Goal: Transaction & Acquisition: Purchase product/service

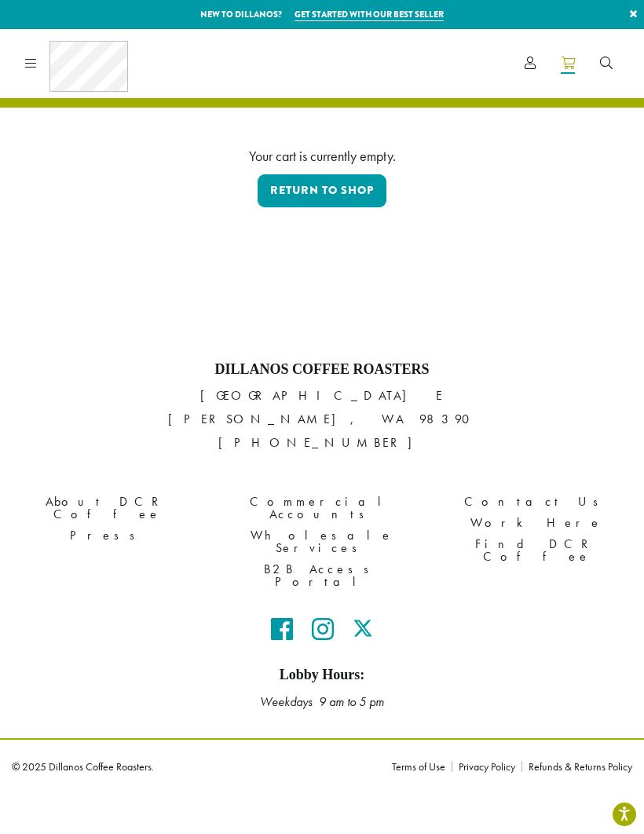
click at [299, 188] on link "Return to shop" at bounding box center [322, 190] width 129 height 33
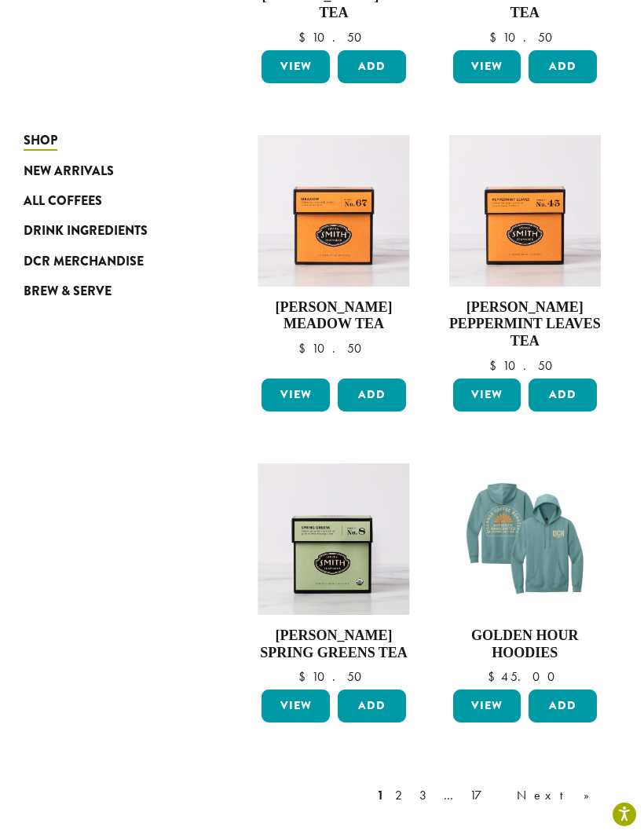
scroll to position [1486, 0]
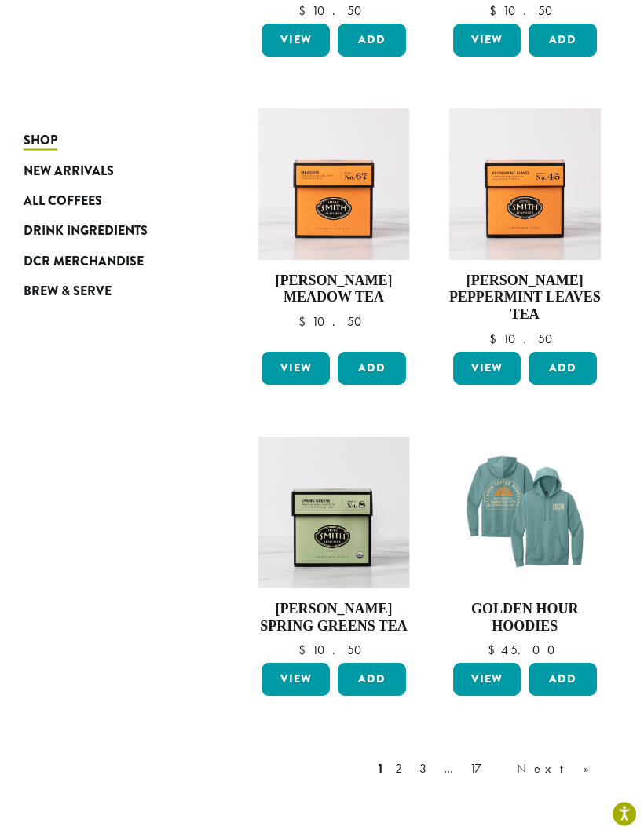
click at [587, 760] on link "Next »" at bounding box center [559, 769] width 90 height 19
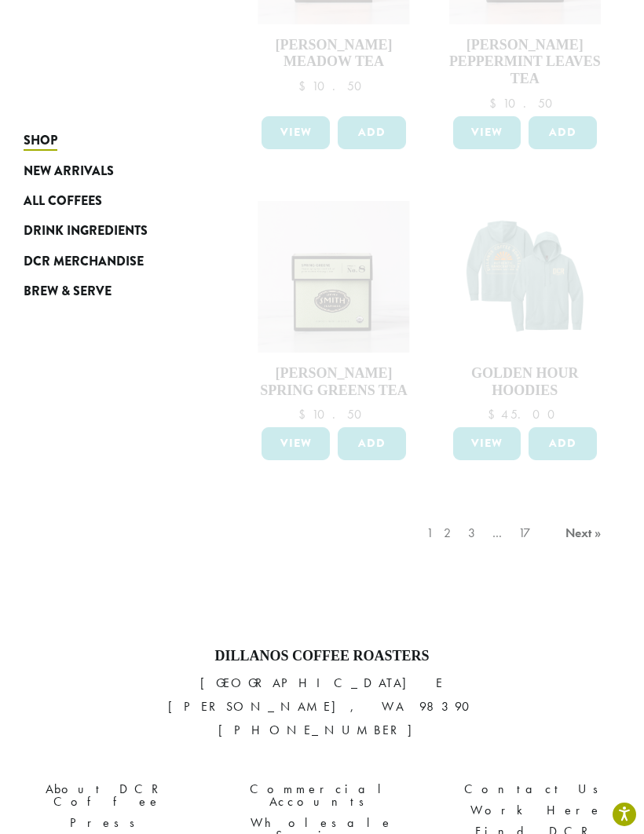
scroll to position [1719, 0]
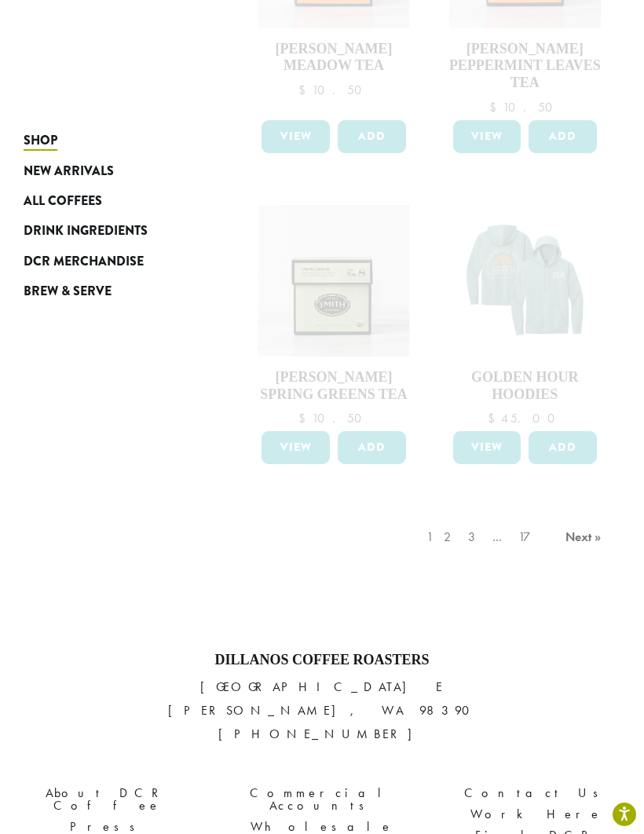
click at [490, 516] on div "1 2 3 … 17 Next »" at bounding box center [515, 553] width 185 height 74
click at [499, 516] on div "1 2 3 … 17 Next »" at bounding box center [515, 553] width 185 height 74
click at [590, 516] on div "1 2 3 … 17 Next »" at bounding box center [515, 553] width 185 height 74
click at [53, 171] on span "New Arrivals" at bounding box center [69, 172] width 90 height 20
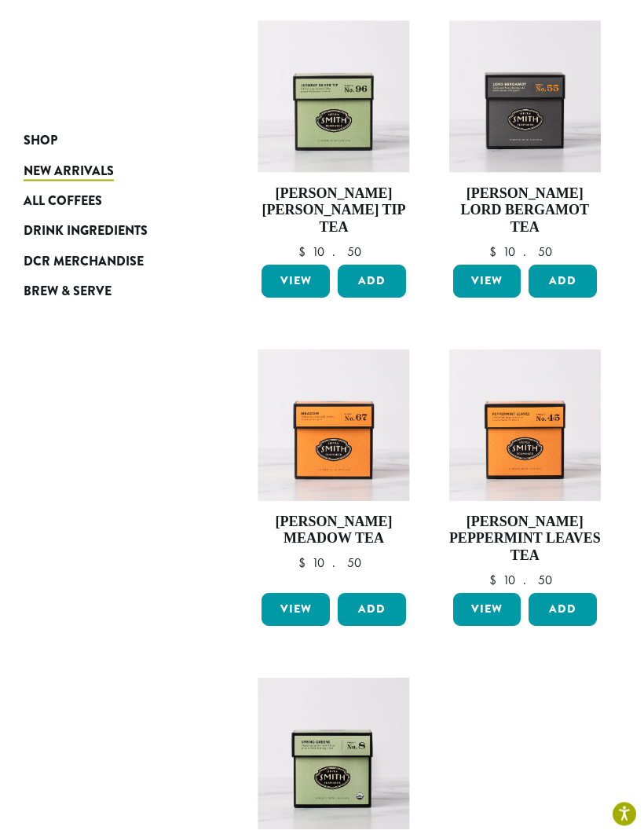
scroll to position [1247, 0]
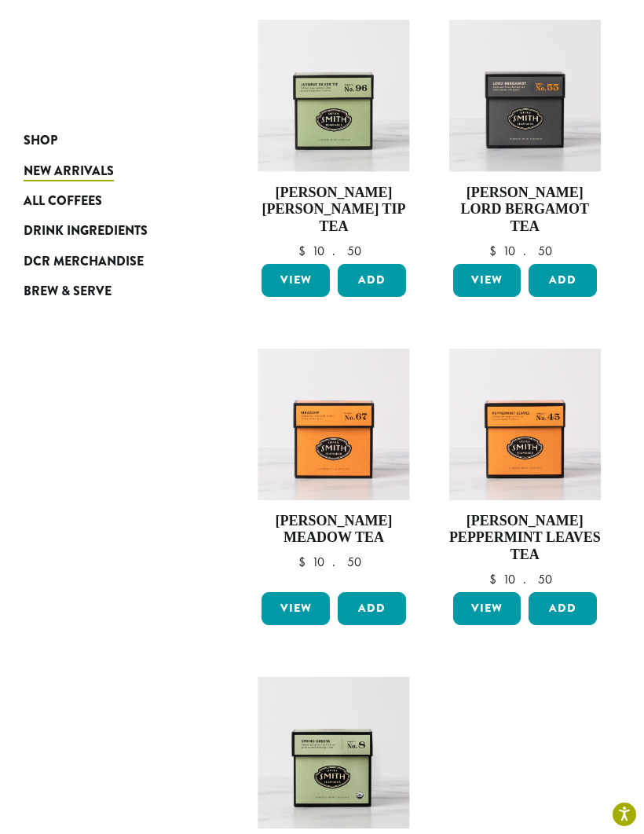
click at [49, 255] on span "DCR Merchandise" at bounding box center [84, 262] width 120 height 20
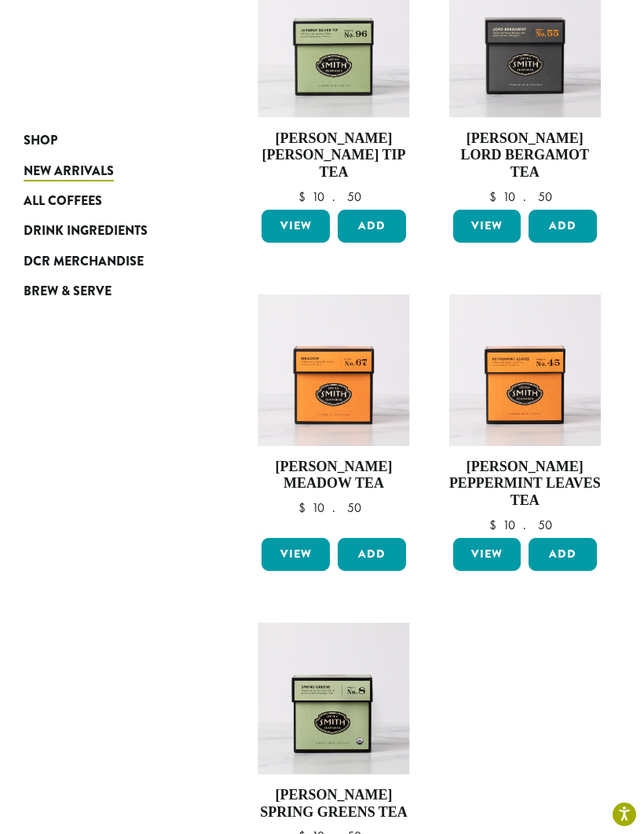
click at [44, 200] on span "All Coffees" at bounding box center [63, 202] width 79 height 20
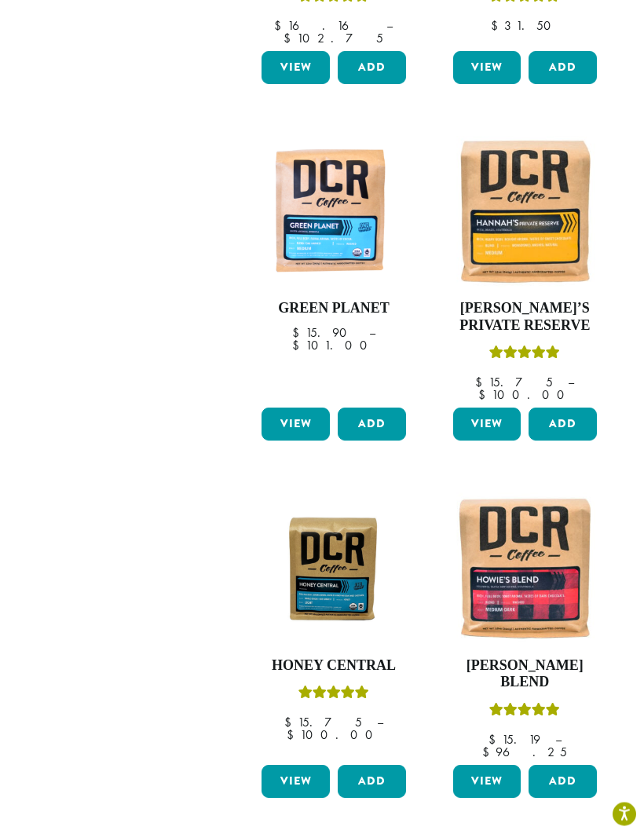
scroll to position [1631, 0]
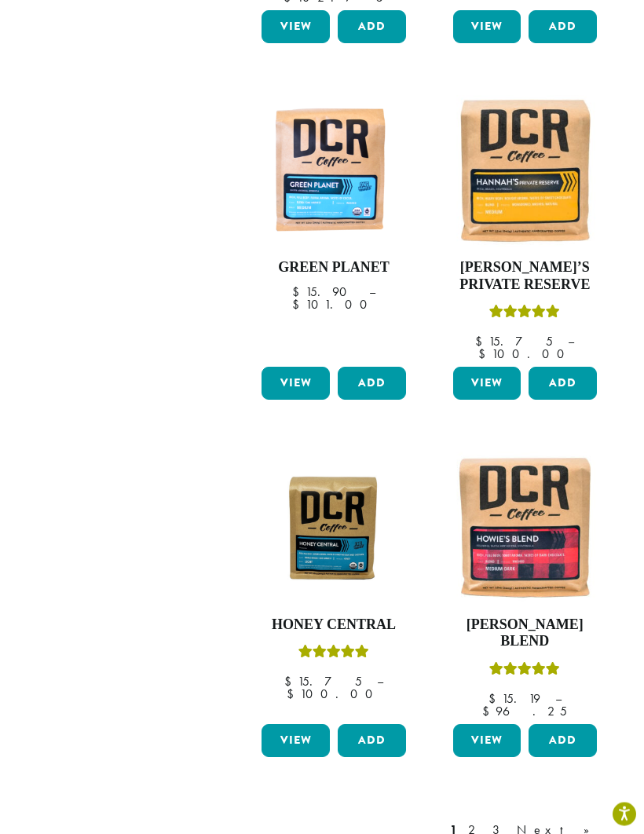
click at [584, 821] on link "Next »" at bounding box center [559, 830] width 90 height 19
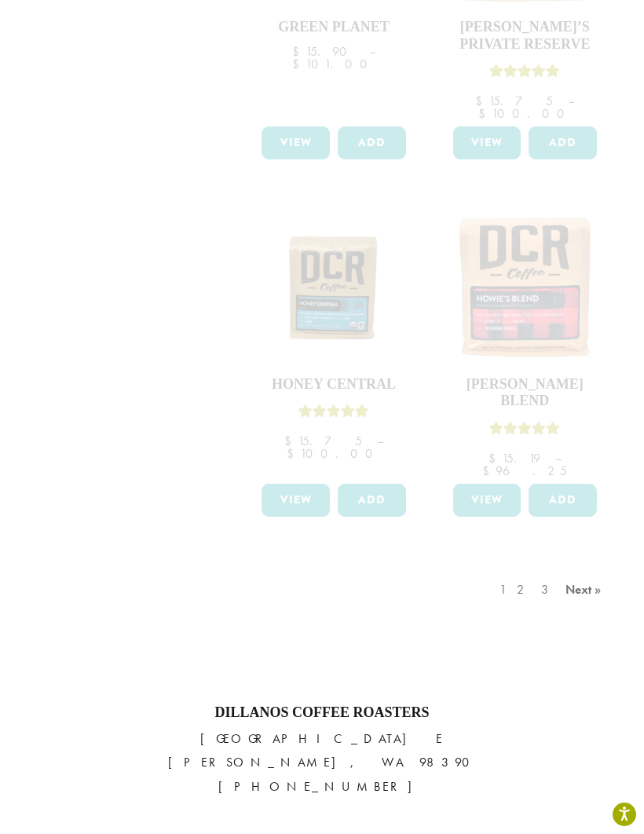
scroll to position [1941, 0]
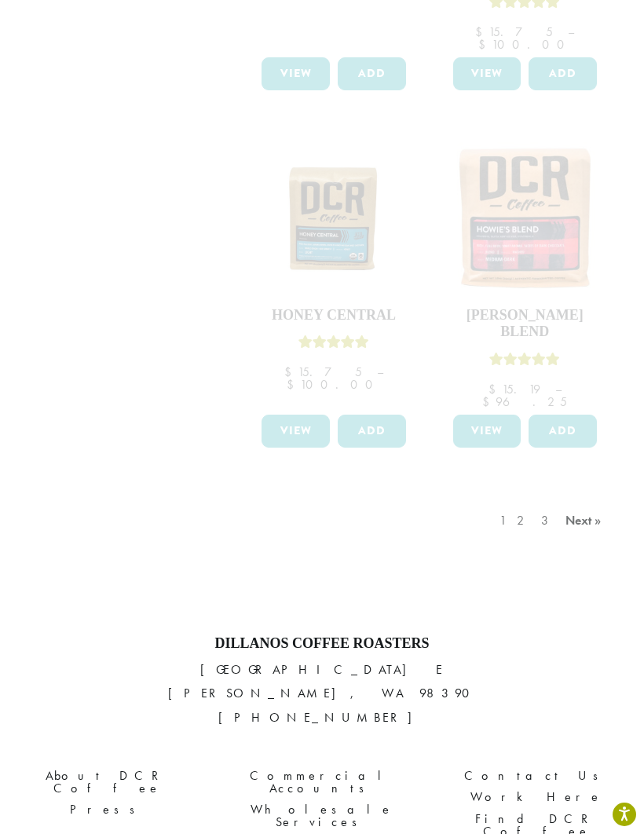
click at [584, 499] on div "1 2 3 Next »" at bounding box center [552, 536] width 112 height 74
click at [580, 499] on div "1 2 3 Next »" at bounding box center [552, 536] width 112 height 74
click at [575, 499] on div "1 2 3 Next »" at bounding box center [552, 536] width 112 height 74
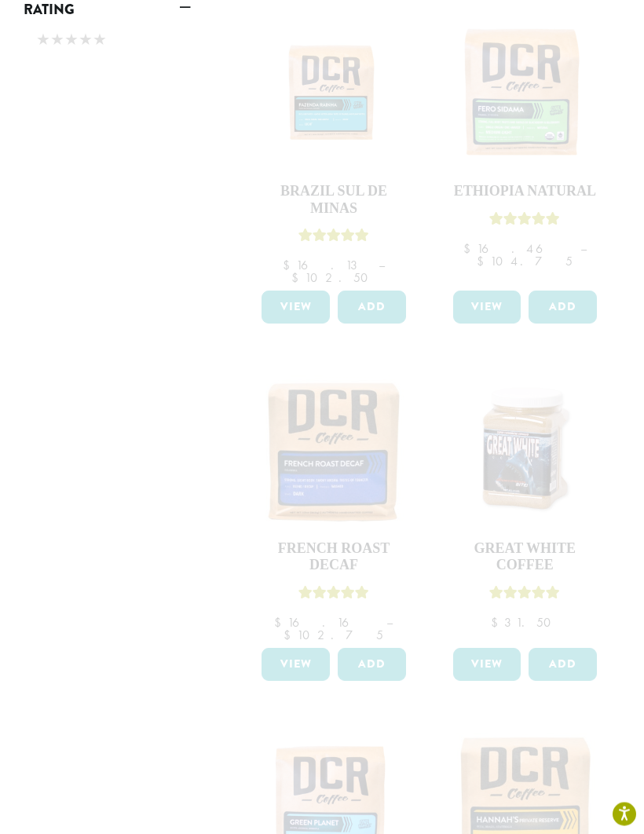
scroll to position [915, 0]
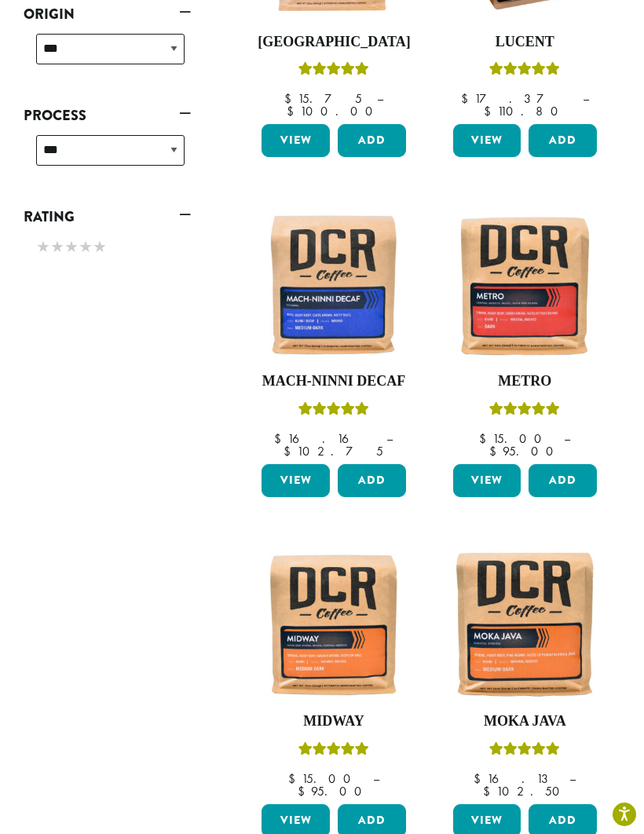
click at [375, 804] on button "Add" at bounding box center [372, 820] width 68 height 33
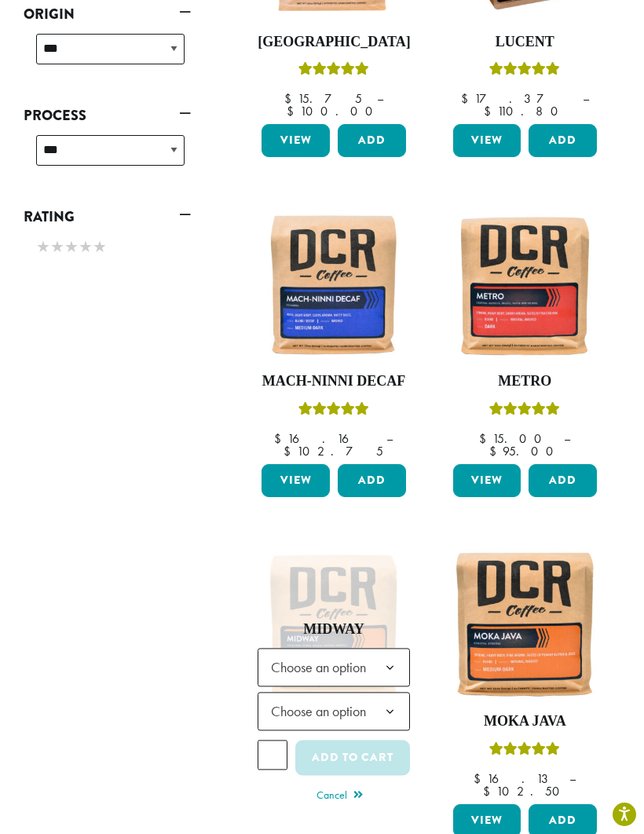
click at [282, 652] on span "Choose an option" at bounding box center [323, 667] width 117 height 31
click at [290, 696] on span "Choose an option" at bounding box center [323, 711] width 117 height 31
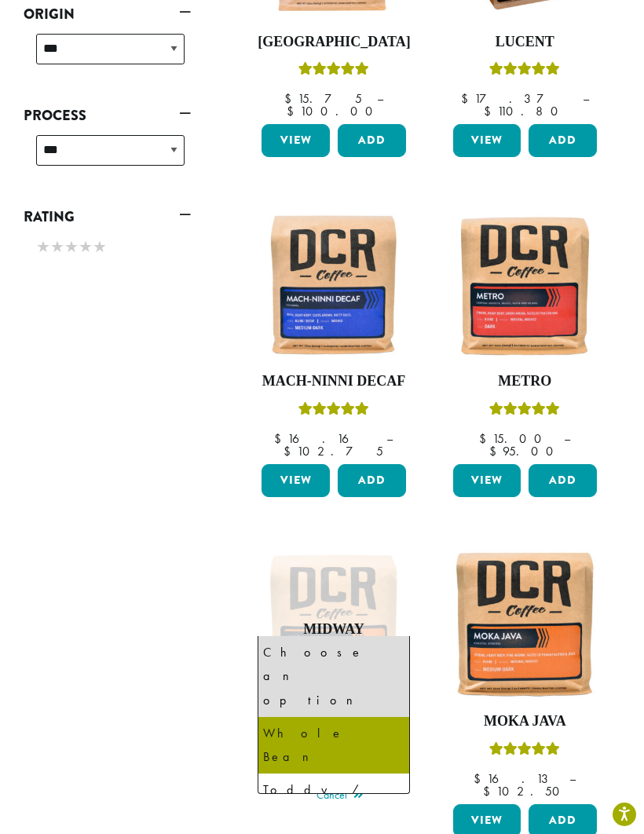
select select "**********"
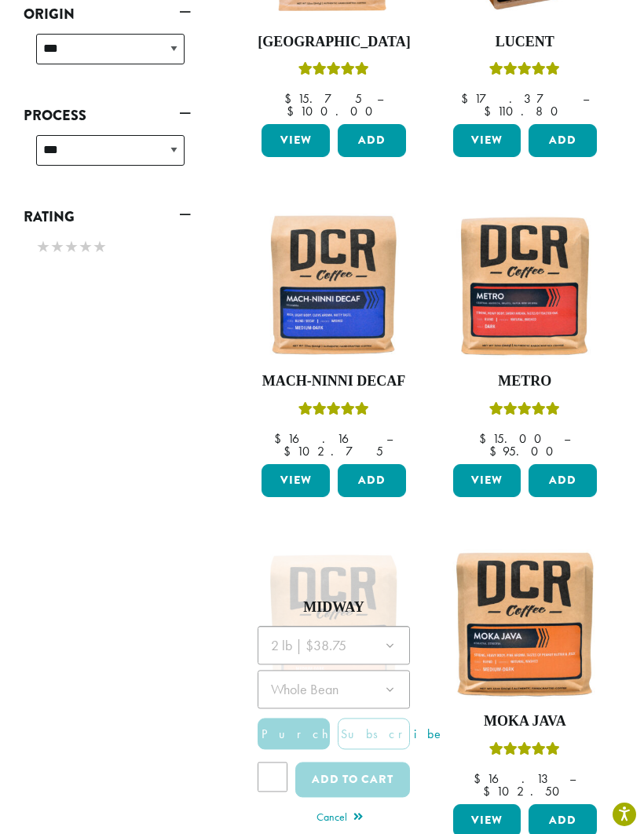
click at [284, 626] on div at bounding box center [334, 716] width 152 height 181
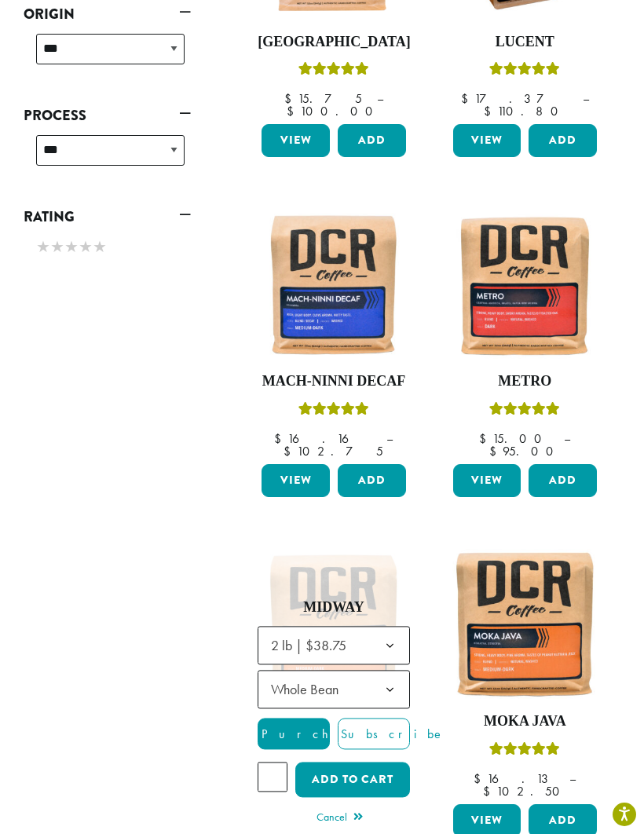
click at [330, 762] on button "Add to cart" at bounding box center [352, 779] width 115 height 35
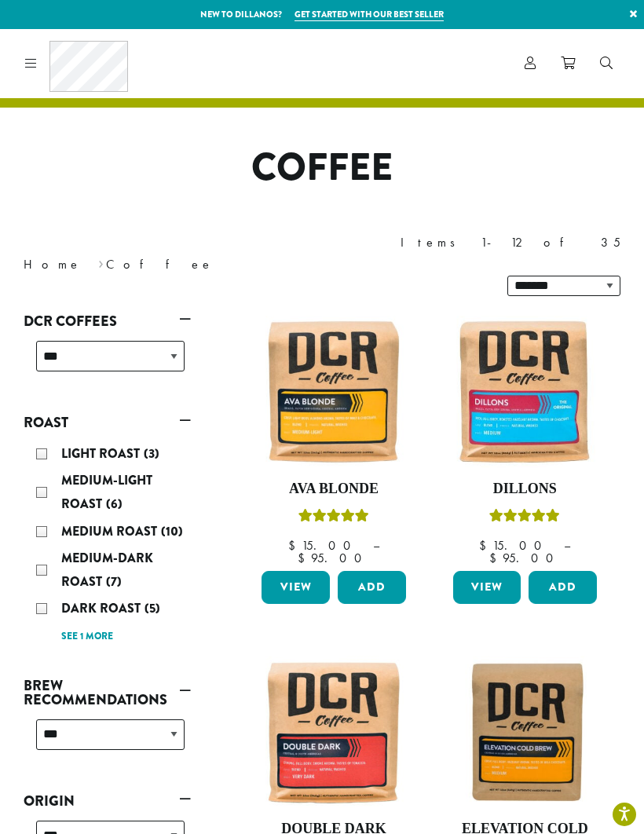
click at [564, 62] on icon at bounding box center [568, 63] width 14 height 13
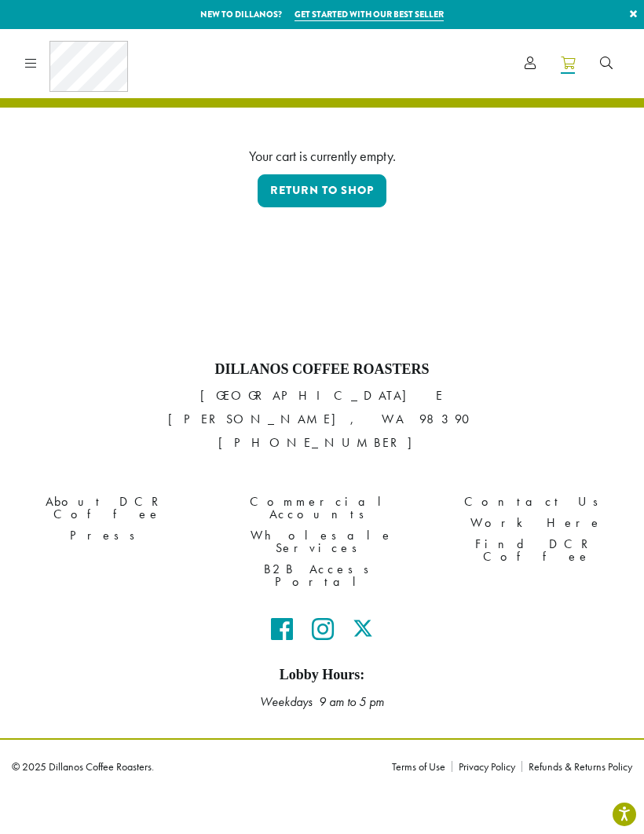
click at [34, 61] on icon at bounding box center [31, 63] width 12 height 13
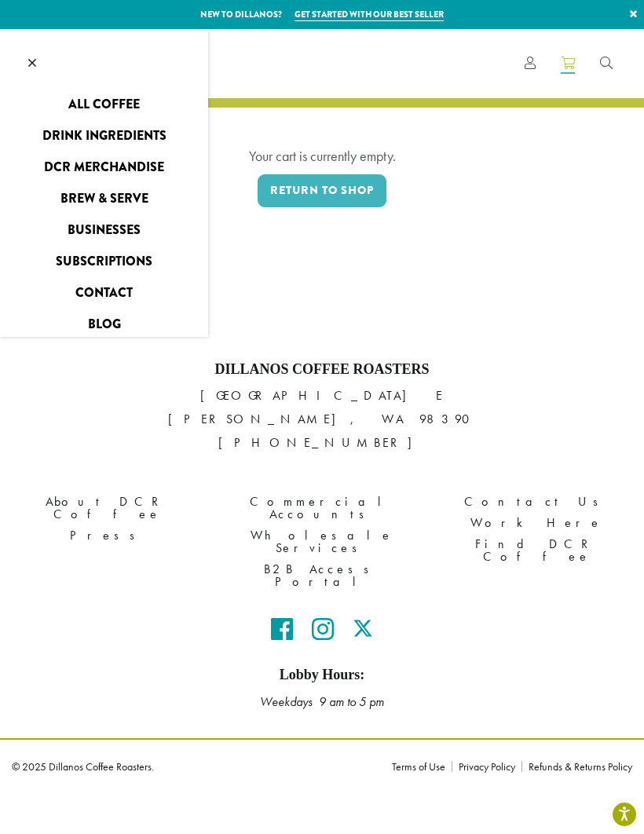
click at [100, 112] on link "All Coffee" at bounding box center [104, 104] width 208 height 25
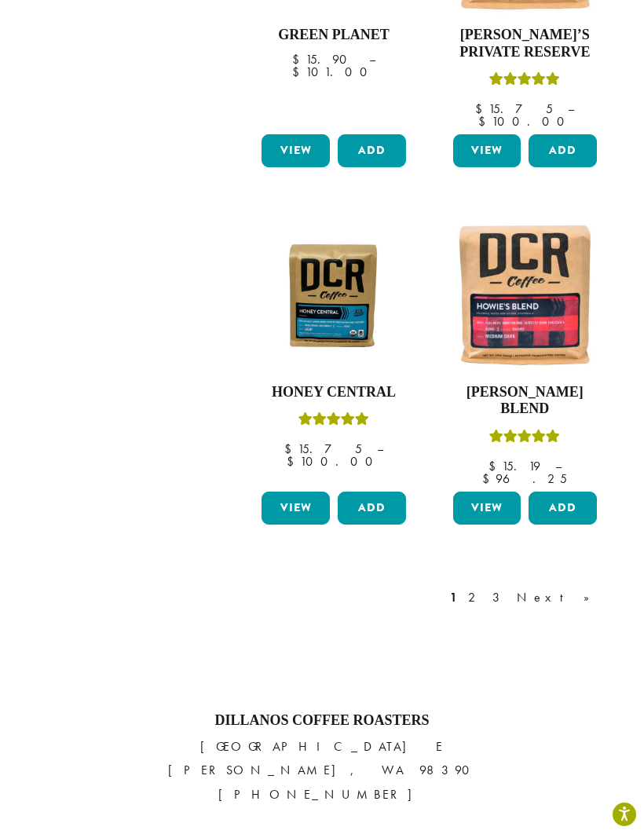
scroll to position [1872, 0]
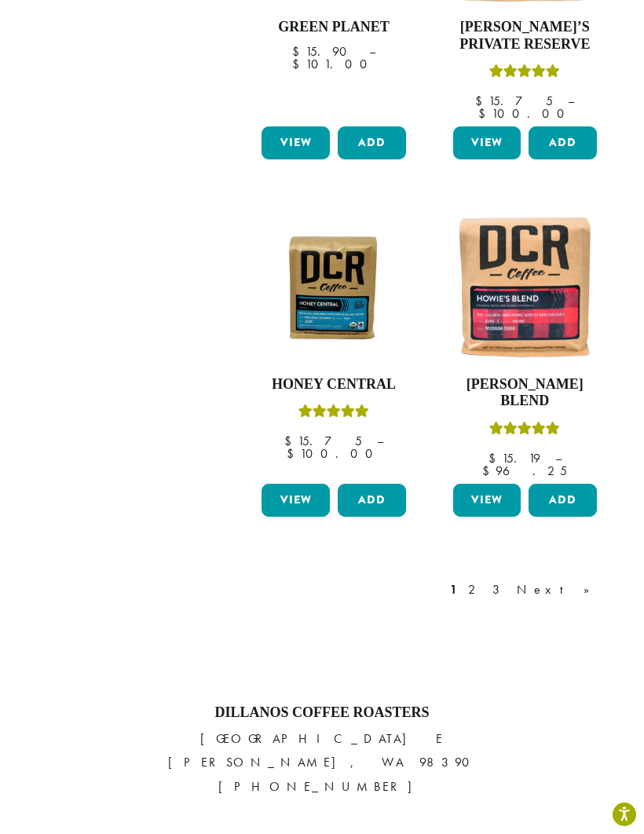
click at [583, 580] on link "Next »" at bounding box center [559, 589] width 90 height 19
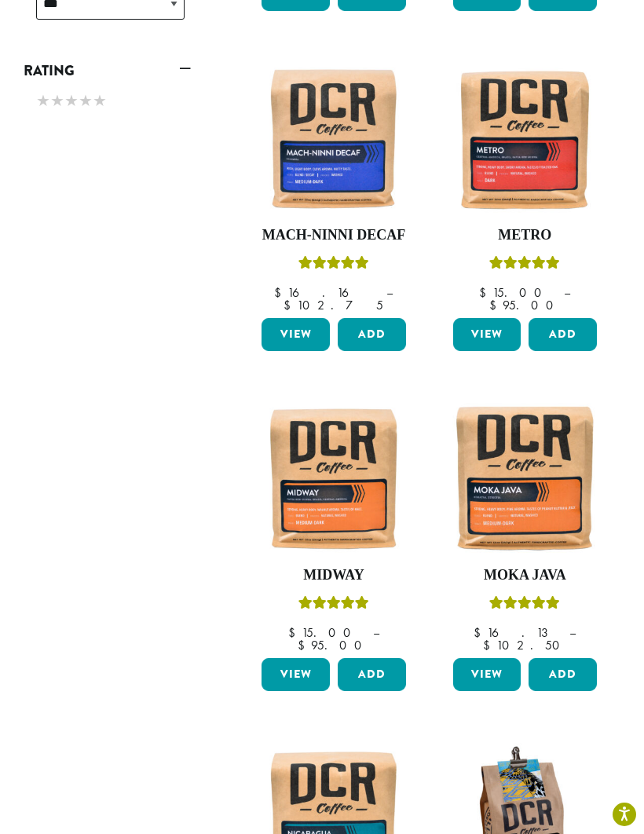
scroll to position [998, 0]
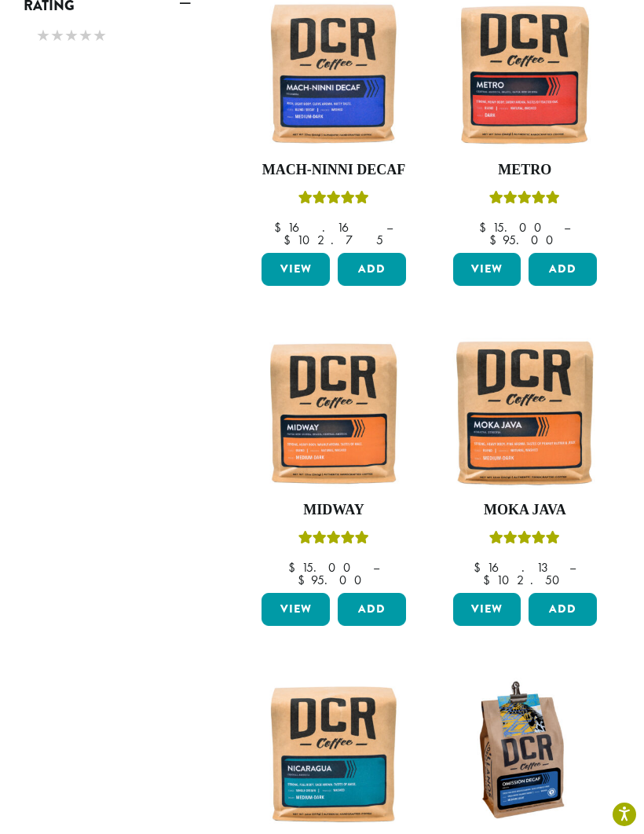
click at [371, 593] on button "Add" at bounding box center [372, 609] width 68 height 33
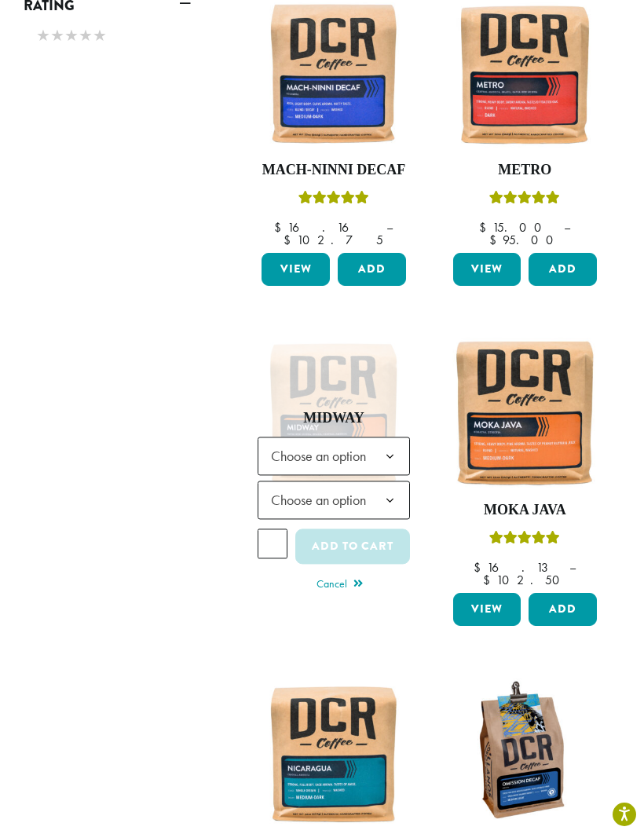
click at [280, 441] on span "Choose an option" at bounding box center [323, 456] width 117 height 31
click at [287, 484] on span "Choose an option" at bounding box center [323, 499] width 117 height 31
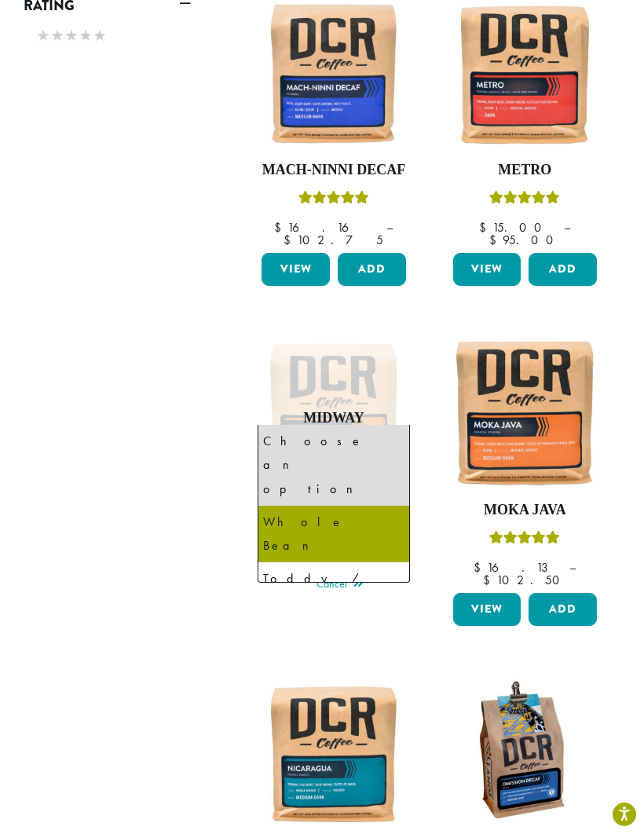
select select "**********"
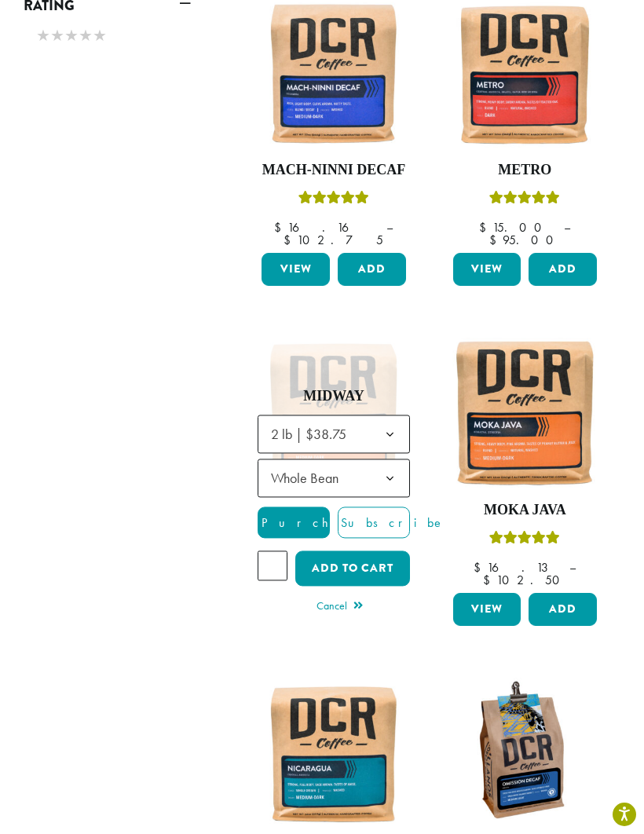
click at [344, 550] on button "Add to cart" at bounding box center [352, 567] width 115 height 35
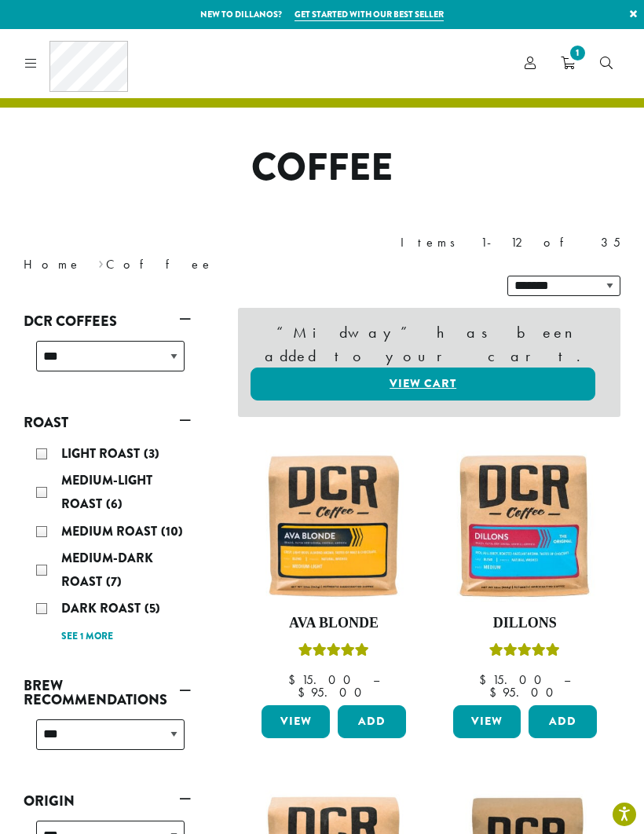
click at [578, 64] on link "1" at bounding box center [567, 63] width 39 height 26
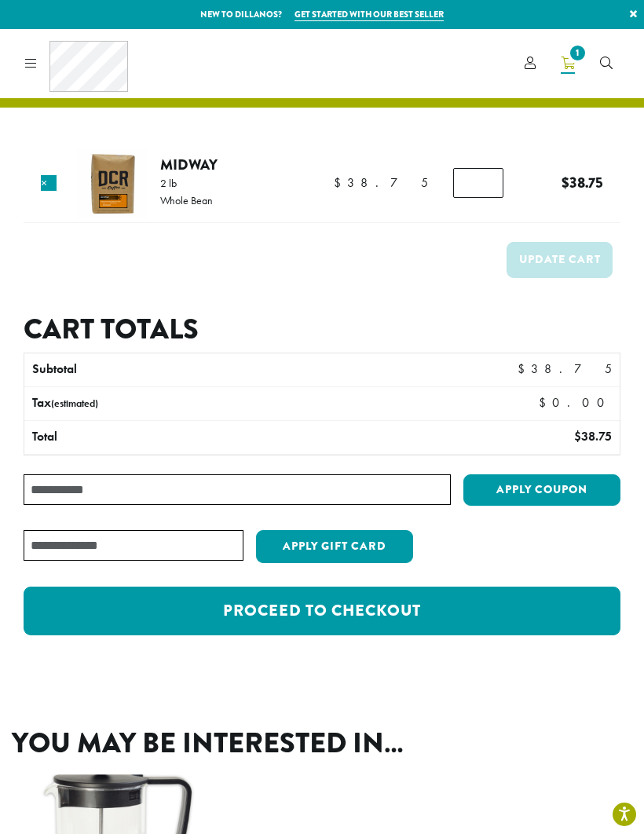
click at [532, 68] on icon at bounding box center [530, 63] width 11 height 13
click at [532, 73] on span "Account" at bounding box center [530, 64] width 11 height 20
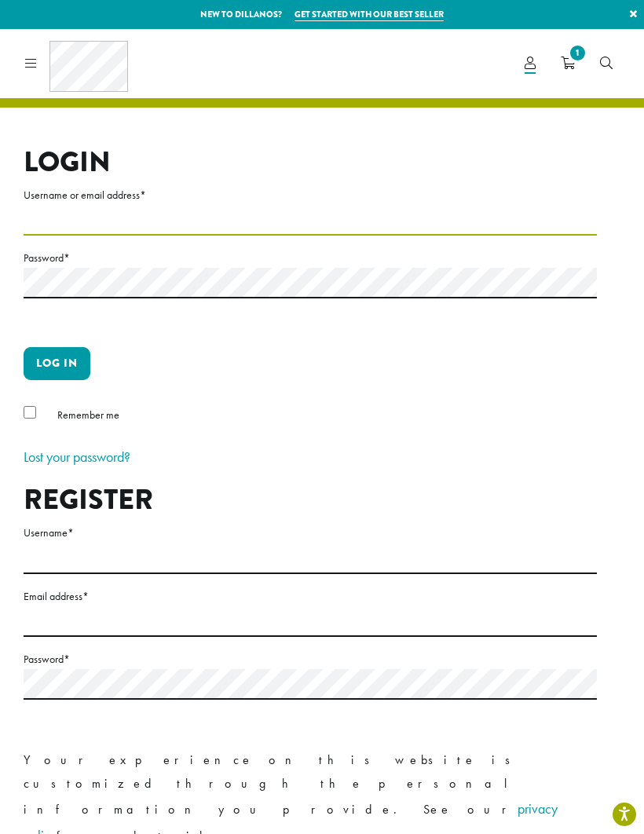
type input "**********"
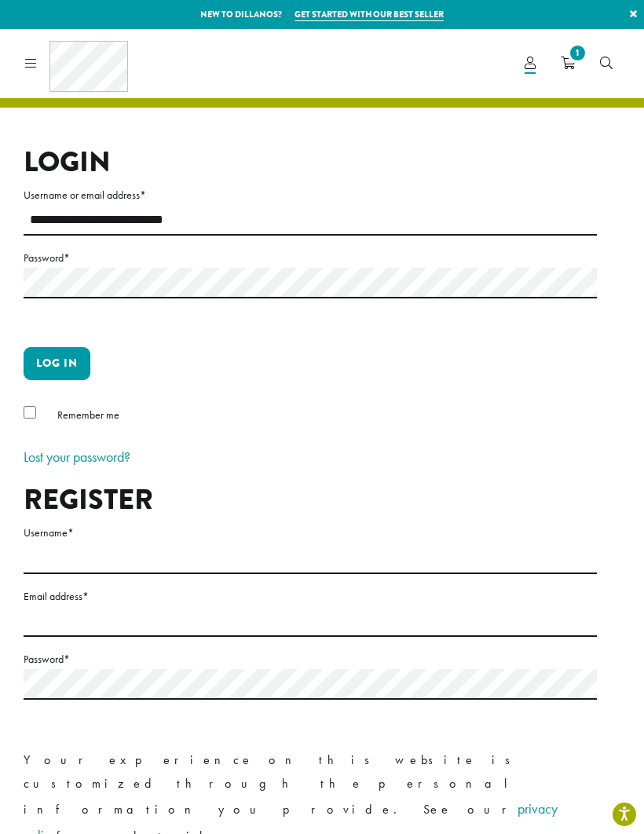
click at [57, 363] on button "Log in" at bounding box center [57, 363] width 67 height 33
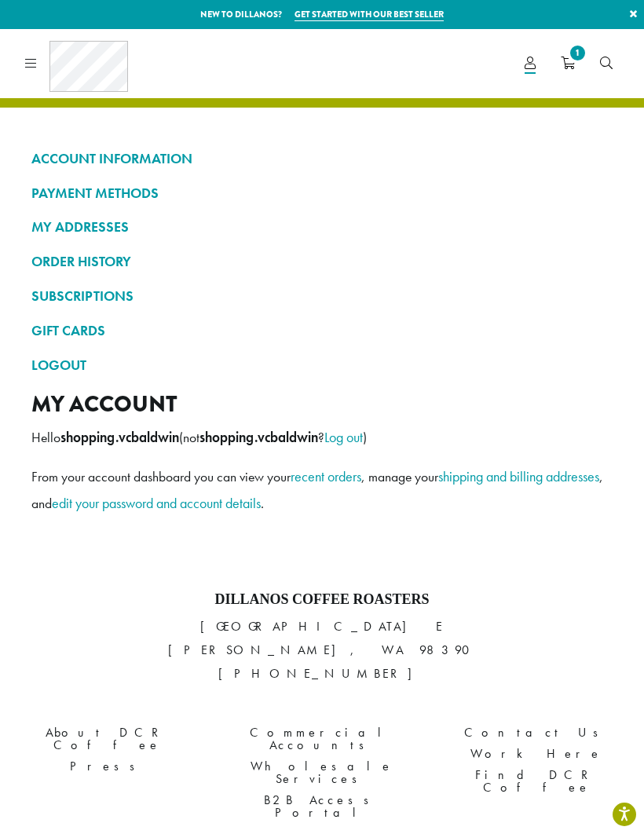
click at [579, 56] on span "1" at bounding box center [577, 52] width 21 height 21
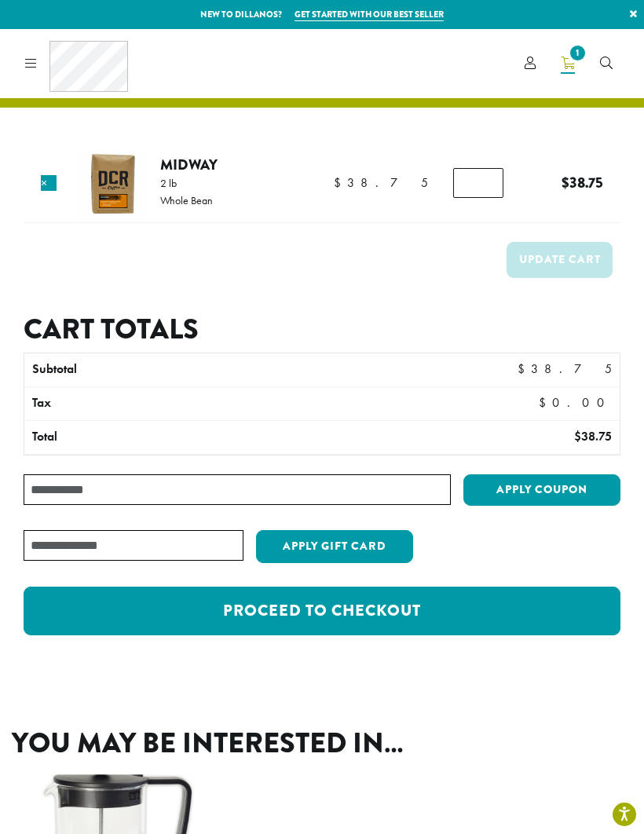
click at [57, 484] on input "Coupon:" at bounding box center [237, 489] width 427 height 31
type input "********"
click at [551, 492] on button "Apply coupon" at bounding box center [541, 490] width 157 height 32
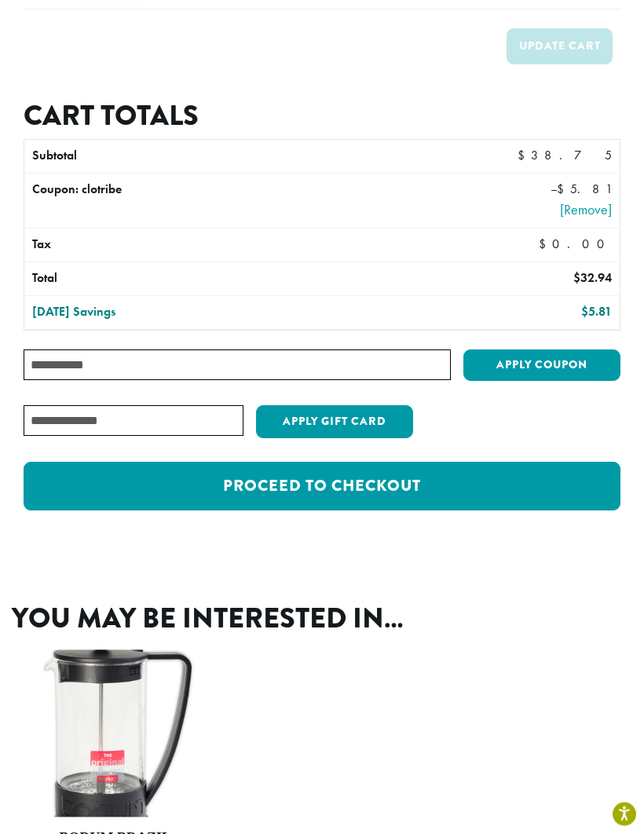
scroll to position [311, 0]
click at [441, 564] on div "You may be interested in… Bodum Brazil French Press $ 27.50 Bodum Brazil French…" at bounding box center [322, 773] width 644 height 419
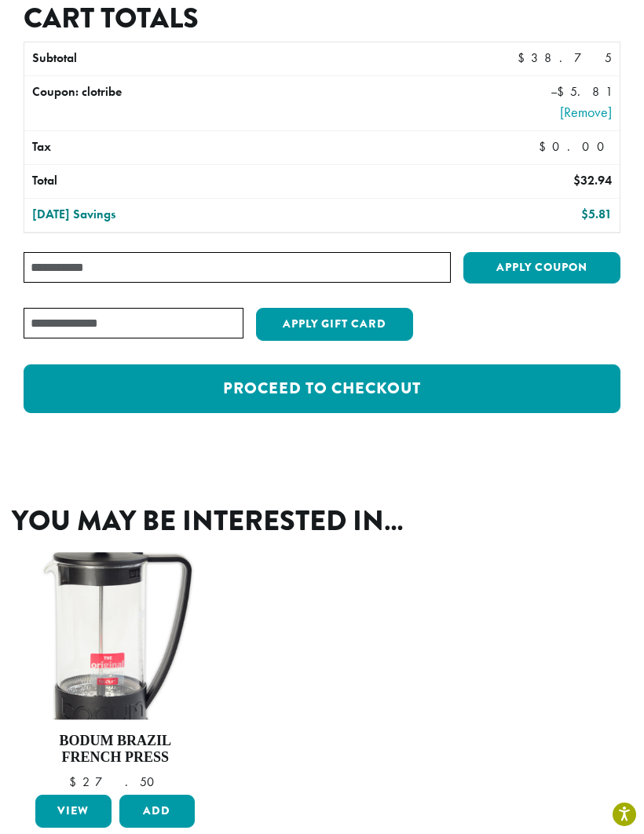
click at [374, 389] on link "Proceed to checkout" at bounding box center [322, 388] width 597 height 49
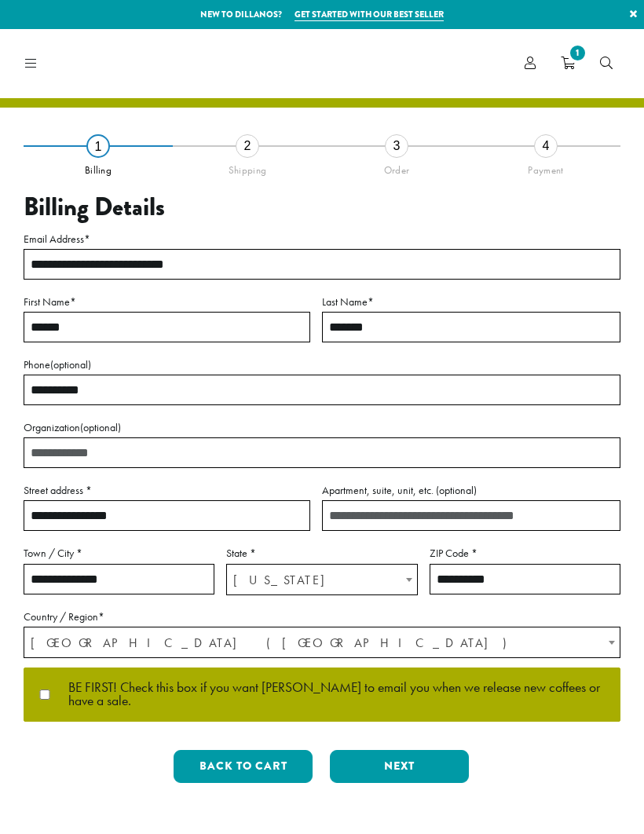
select select "**"
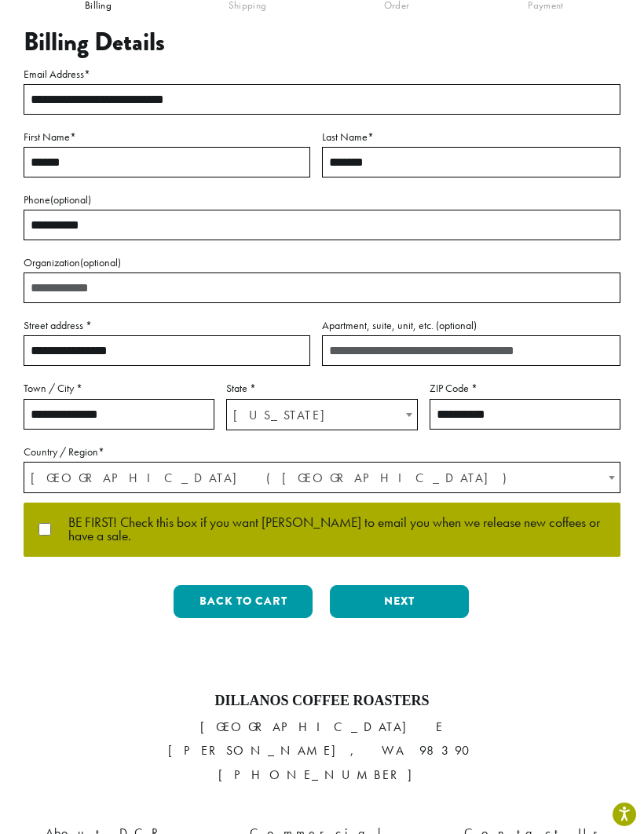
scroll to position [177, 0]
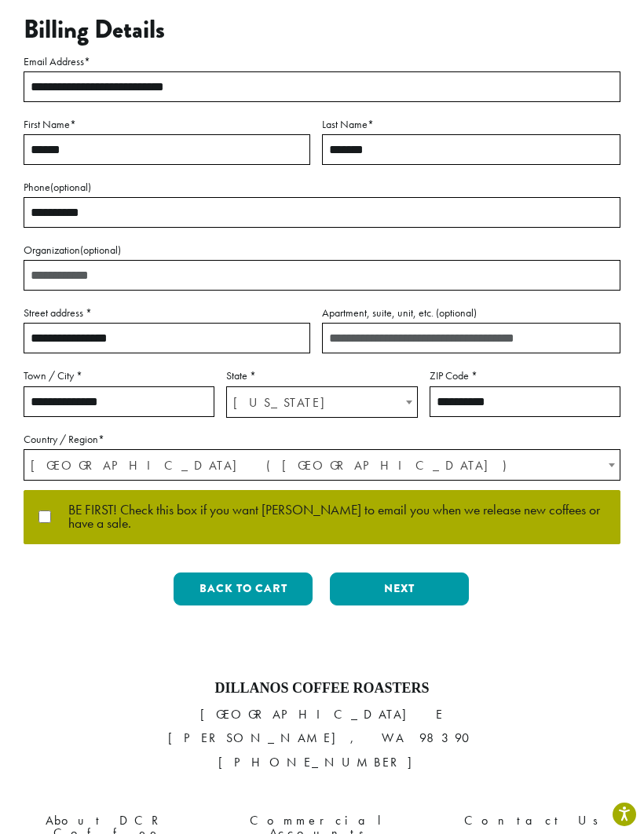
click at [403, 588] on button "Next" at bounding box center [399, 588] width 139 height 33
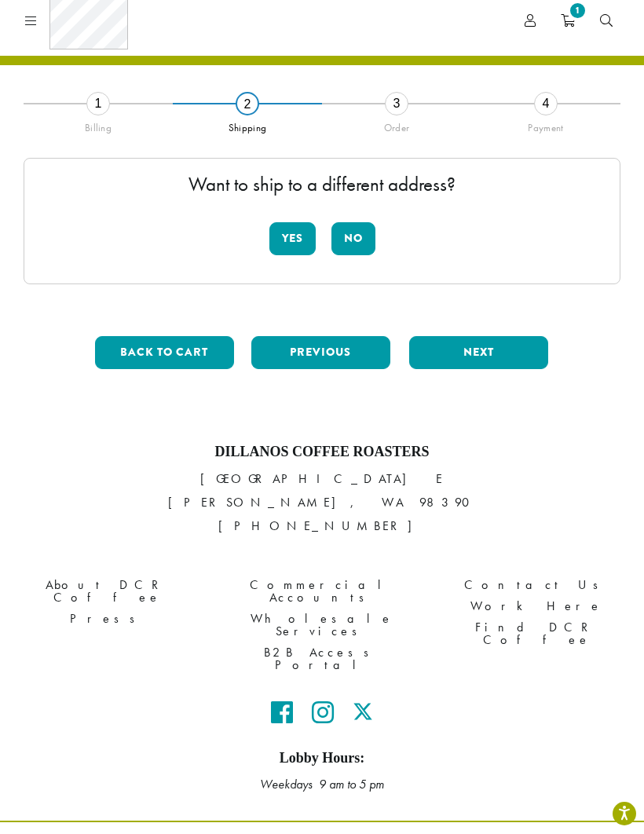
scroll to position [45, 0]
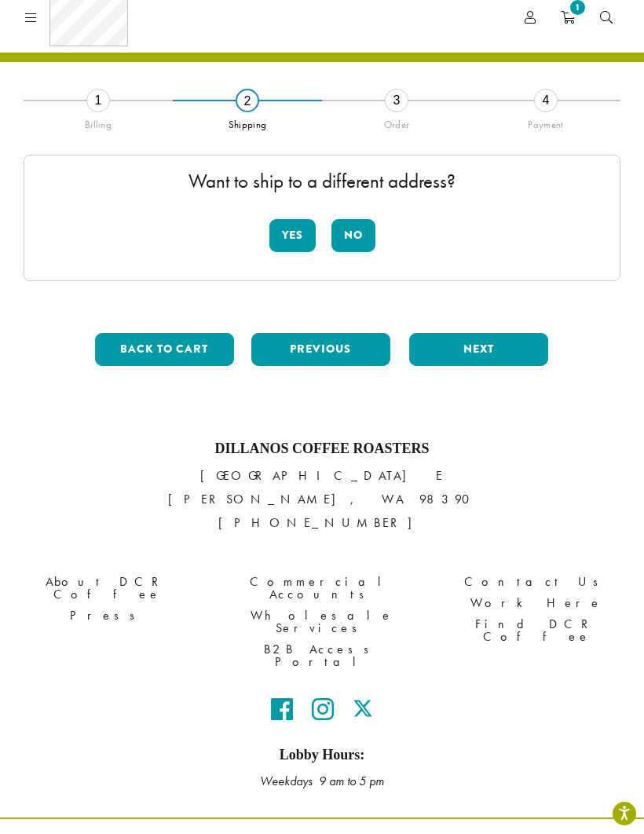
click at [355, 234] on button "No" at bounding box center [353, 236] width 44 height 33
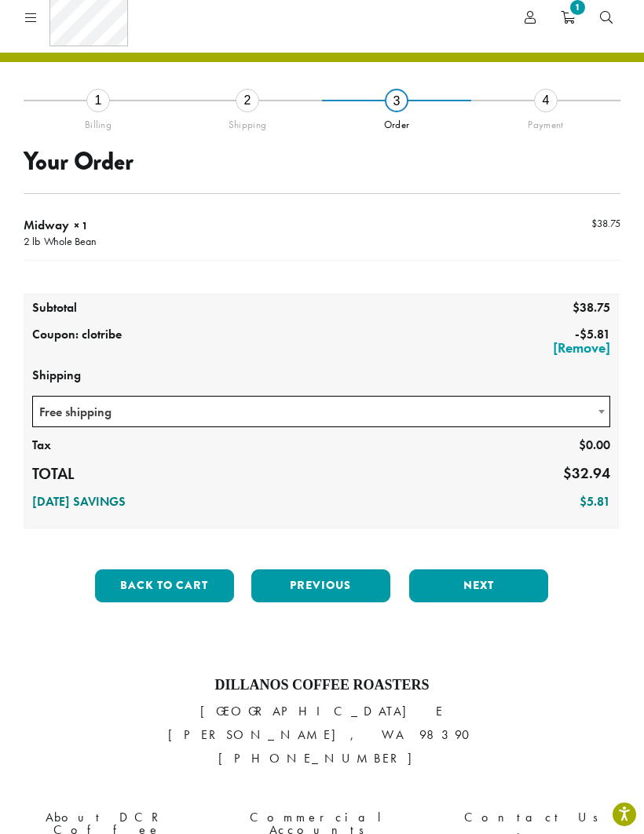
click at [489, 584] on button "Next" at bounding box center [478, 585] width 139 height 33
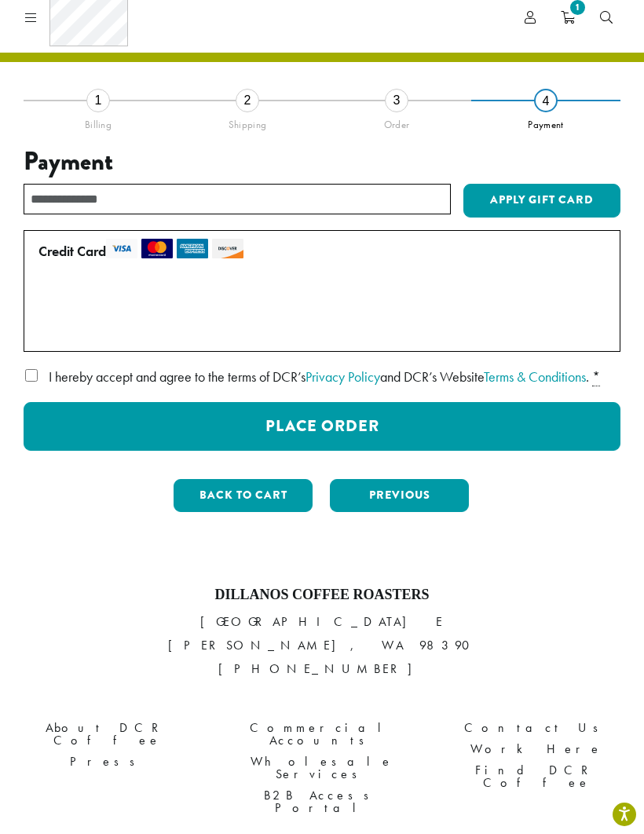
click at [355, 448] on button "Place Order" at bounding box center [322, 426] width 597 height 49
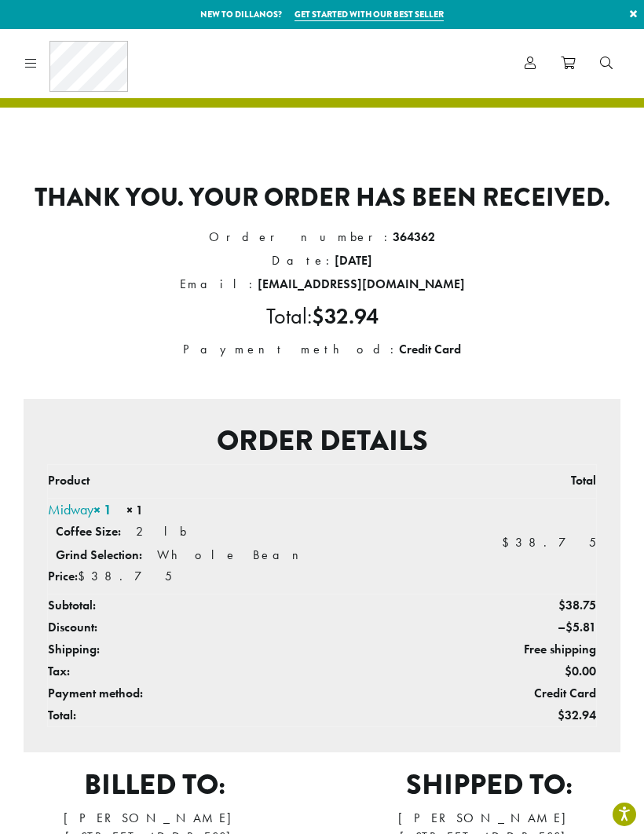
click at [28, 60] on icon at bounding box center [31, 63] width 12 height 13
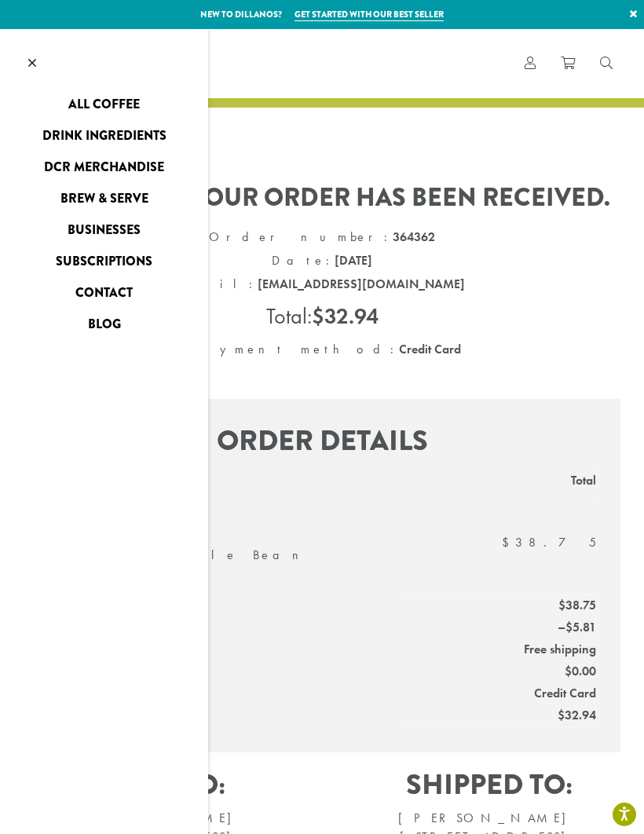
click at [80, 160] on link "DCR Merchandise" at bounding box center [104, 167] width 208 height 25
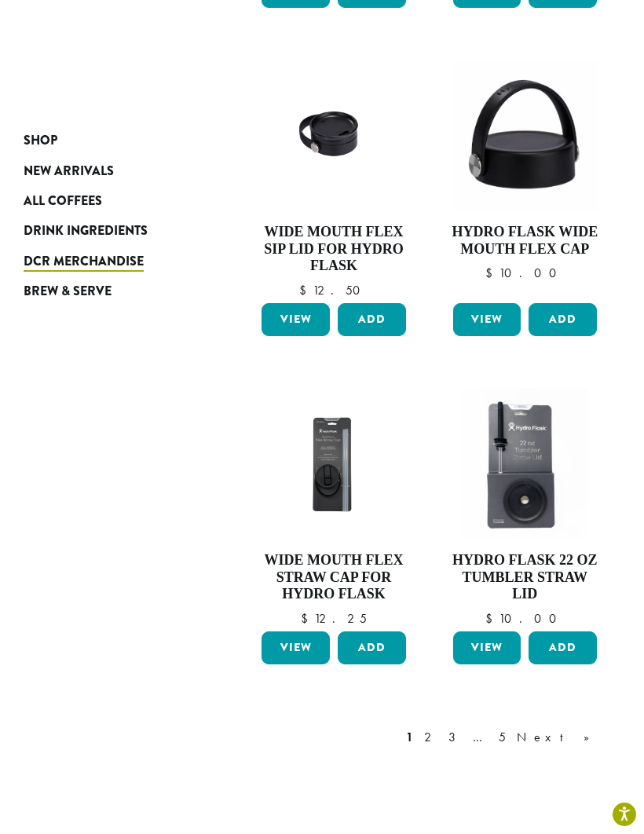
scroll to position [1713, 0]
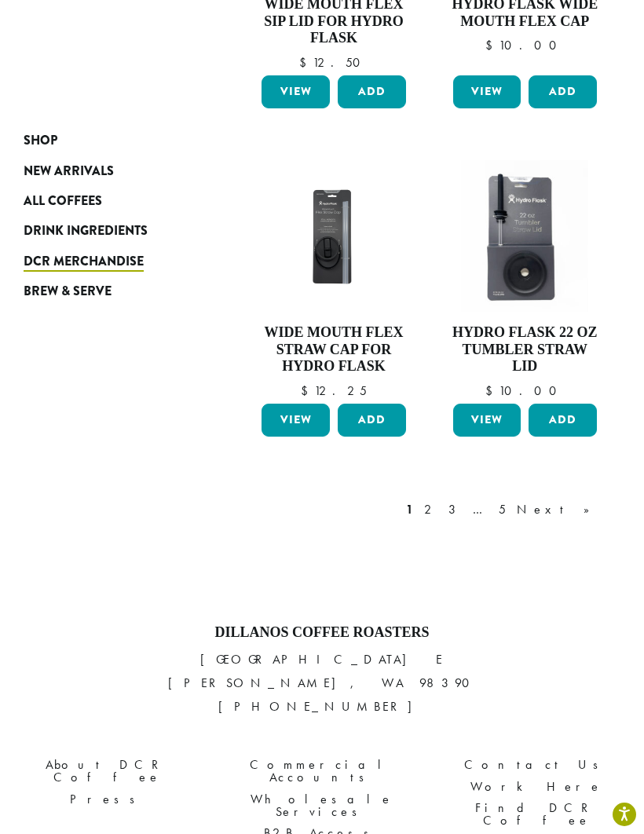
click at [585, 500] on link "Next »" at bounding box center [559, 509] width 90 height 19
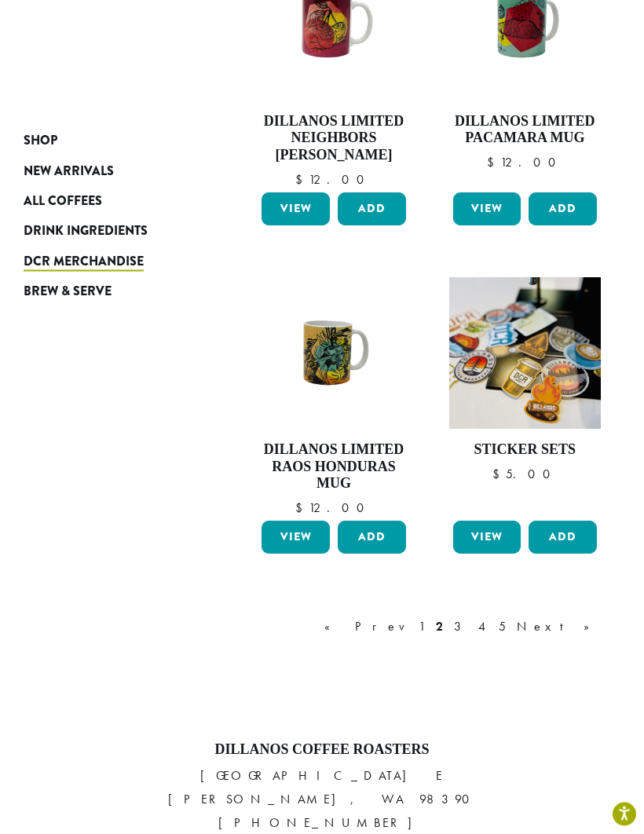
scroll to position [1684, 0]
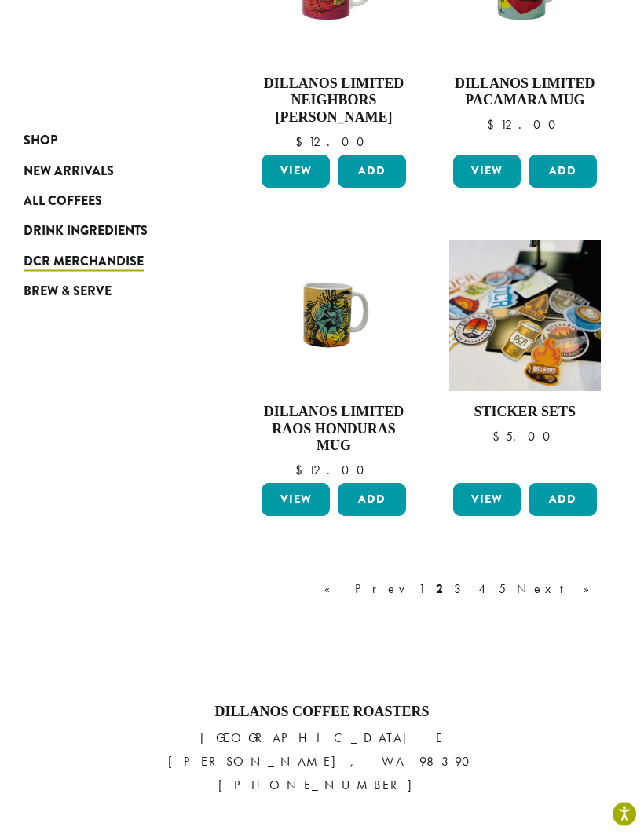
click at [590, 580] on link "Next »" at bounding box center [559, 589] width 90 height 19
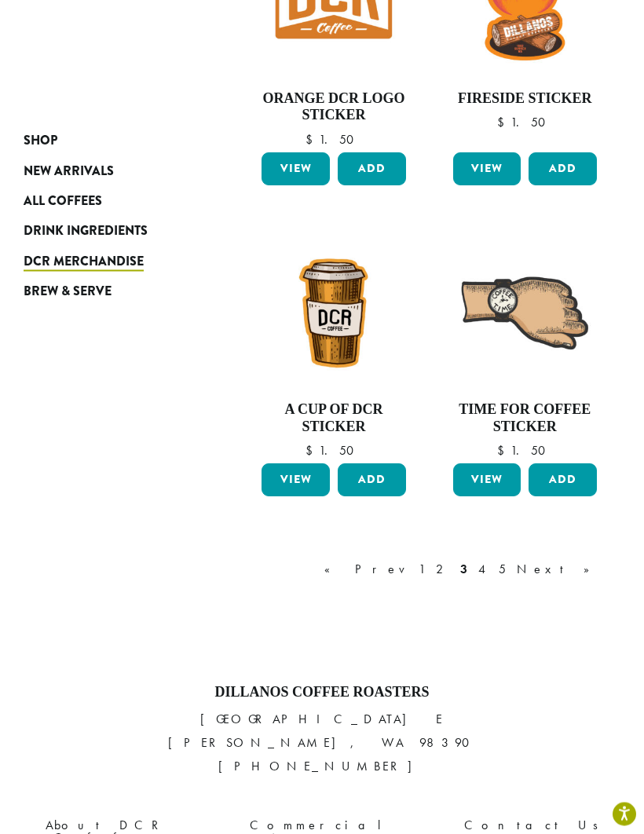
scroll to position [1677, 0]
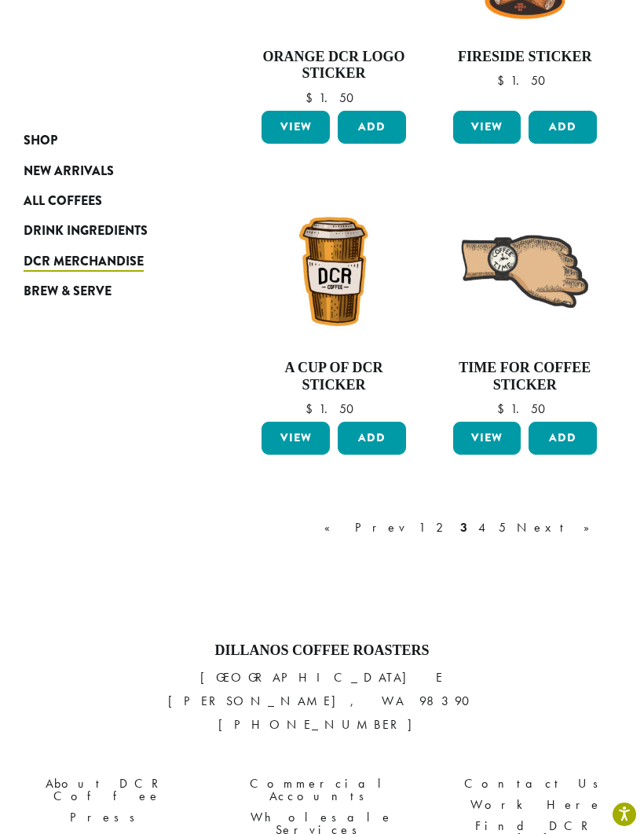
click at [593, 518] on link "Next »" at bounding box center [559, 527] width 90 height 19
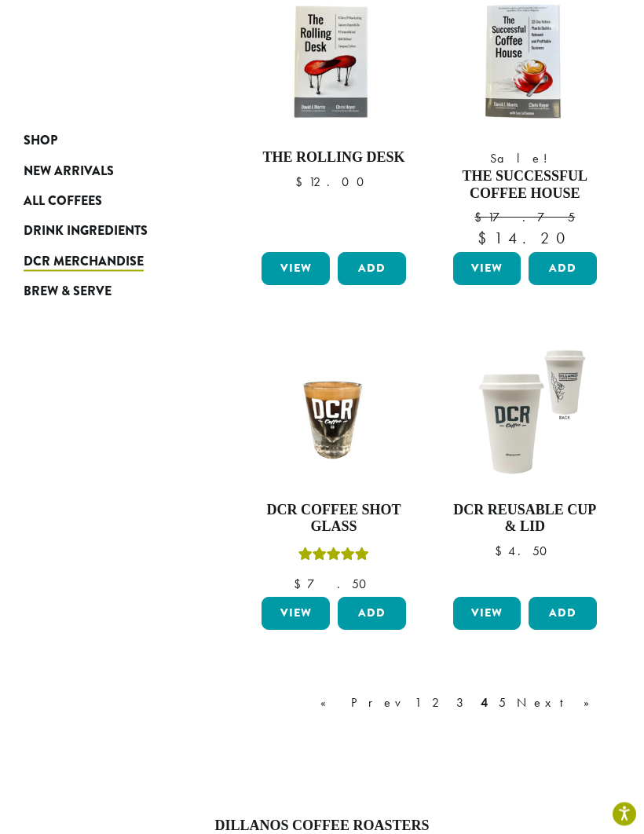
scroll to position [1850, 0]
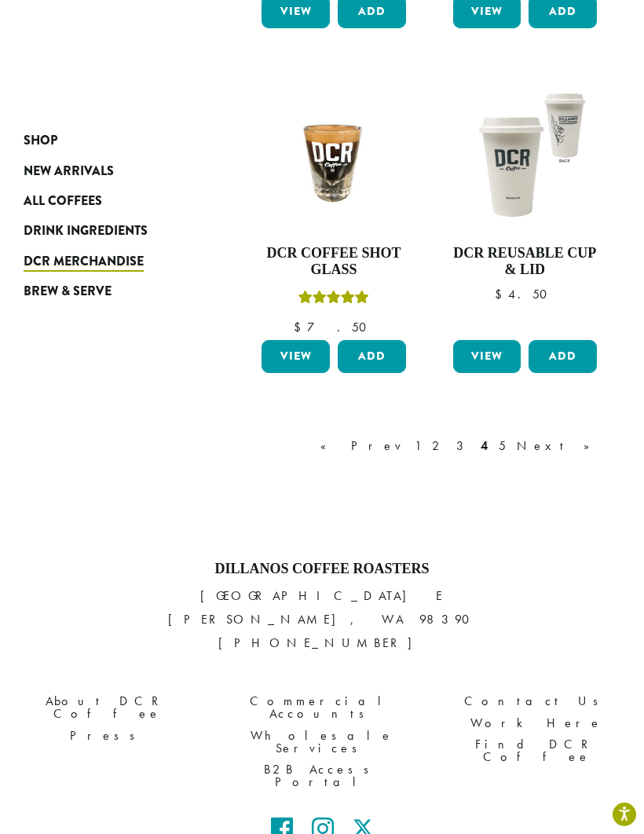
click at [590, 437] on link "Next »" at bounding box center [559, 446] width 90 height 19
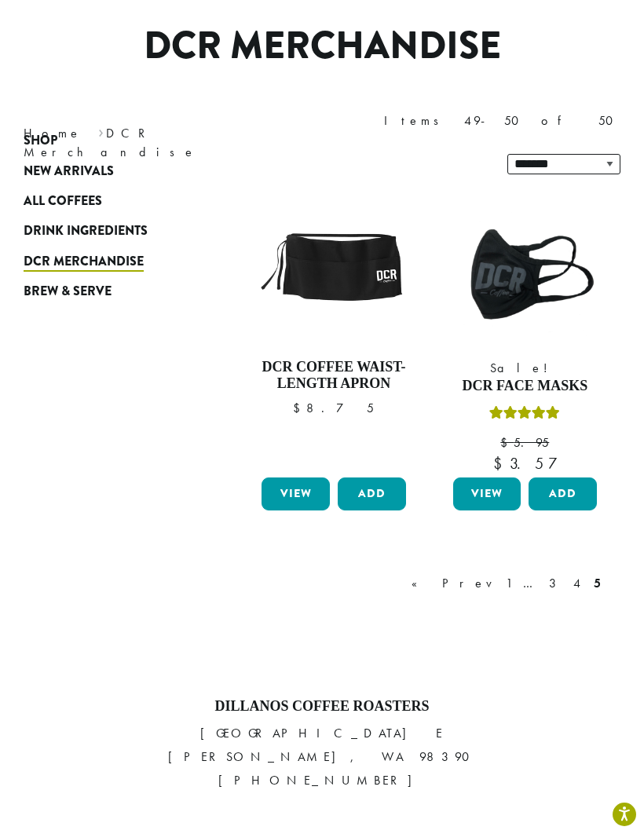
scroll to position [96, 0]
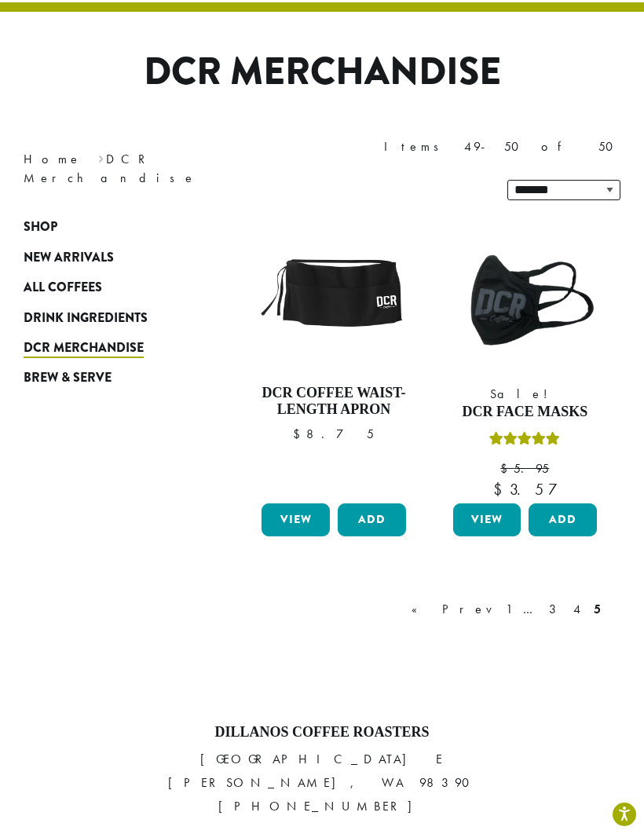
click at [515, 600] on link "1" at bounding box center [509, 609] width 13 height 19
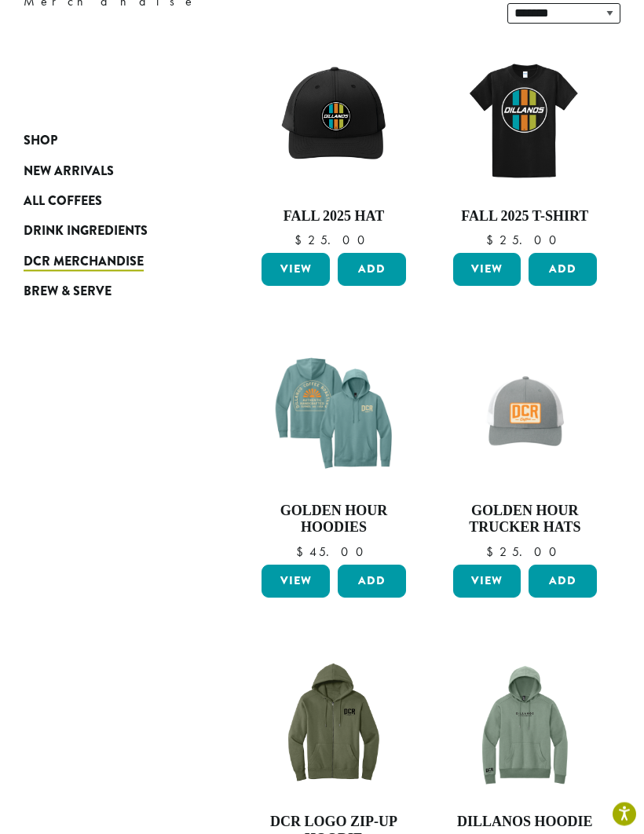
scroll to position [349, 0]
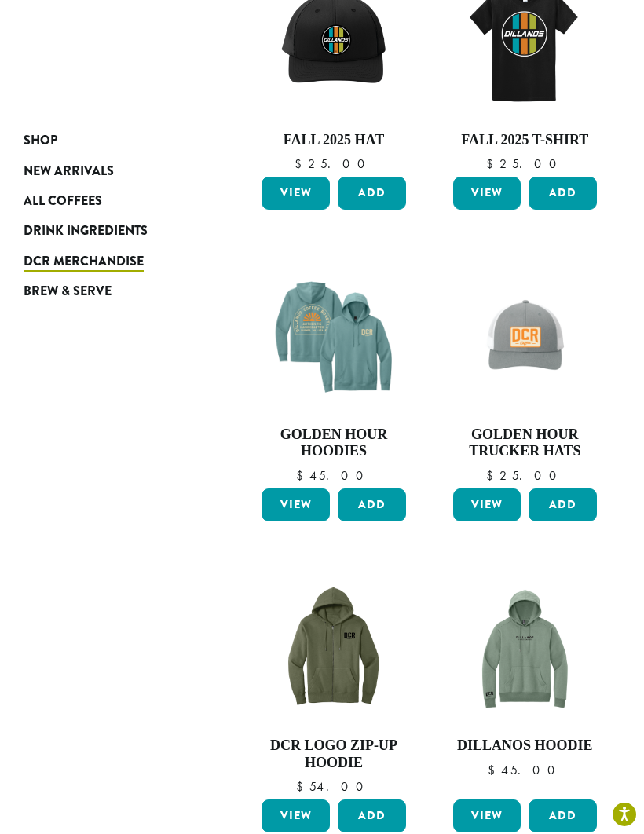
click at [336, 305] on img at bounding box center [334, 337] width 152 height 152
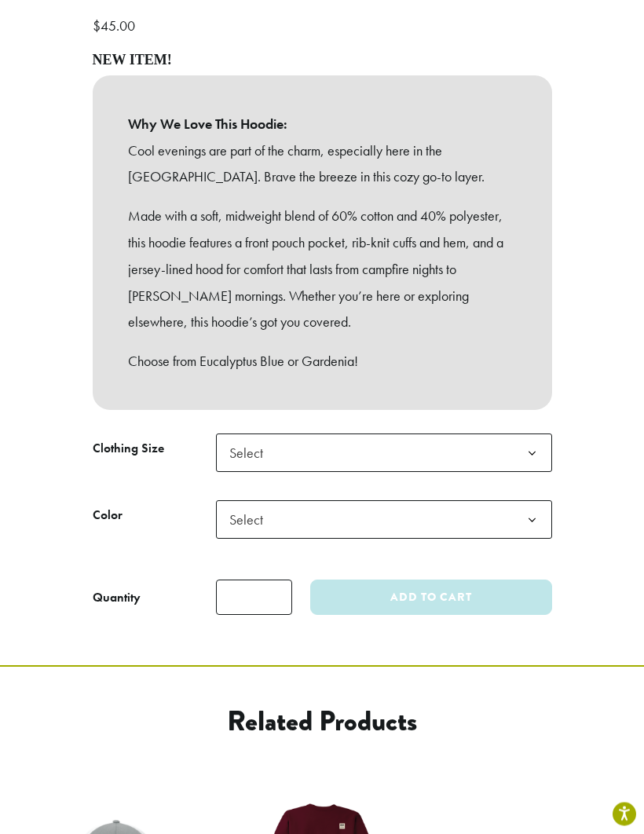
scroll to position [605, 0]
click at [535, 434] on b at bounding box center [532, 453] width 38 height 38
click at [542, 501] on b at bounding box center [532, 520] width 38 height 38
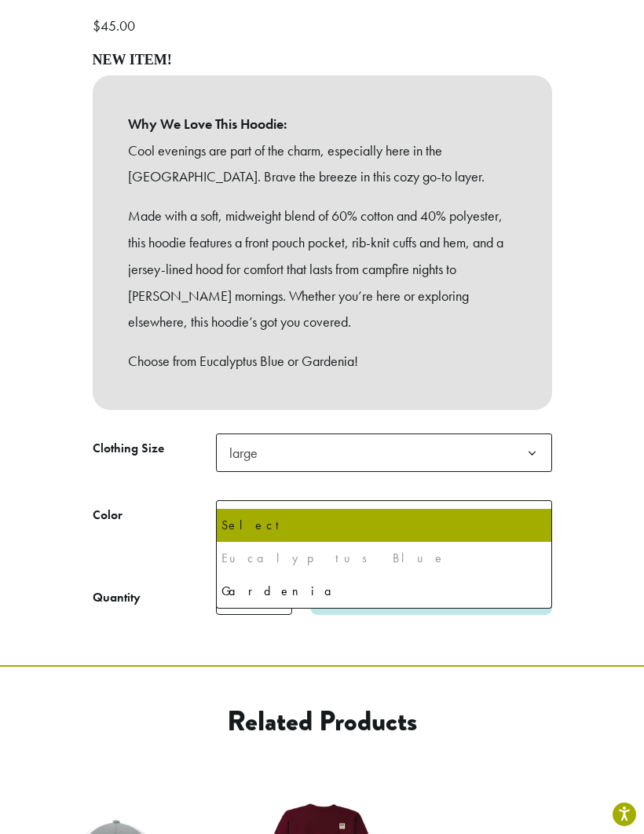
click at [233, 554] on div "Eucalyptus Blue" at bounding box center [383, 559] width 325 height 24
select select "*****"
select select "********"
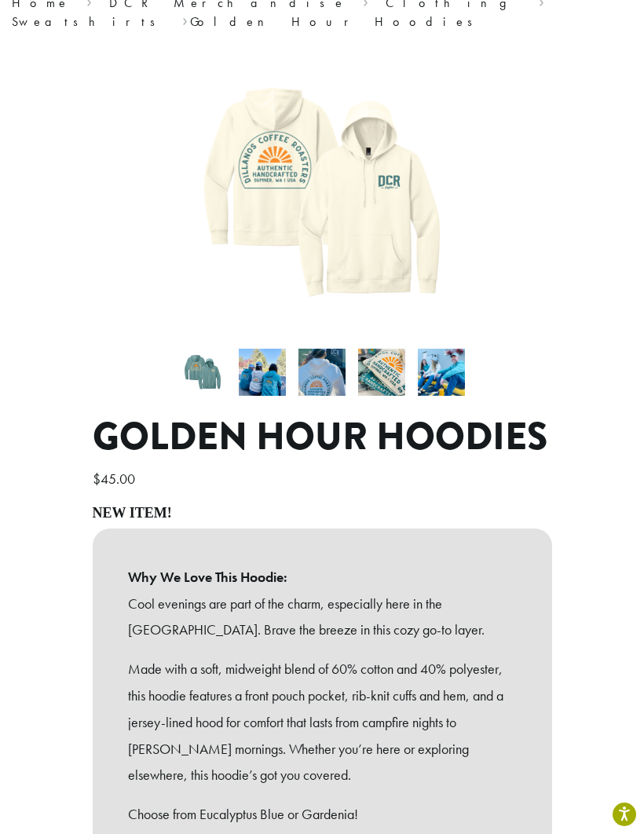
scroll to position [0, 0]
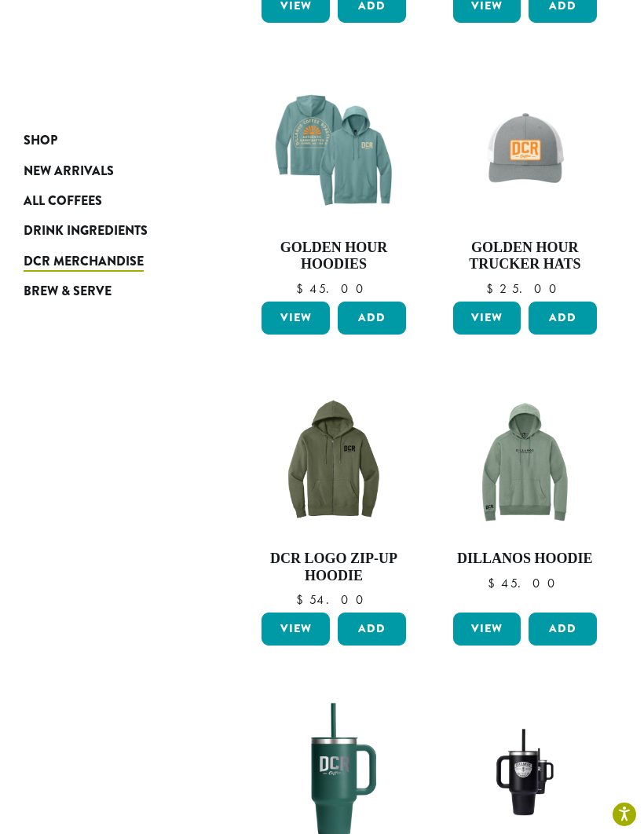
scroll to position [546, 0]
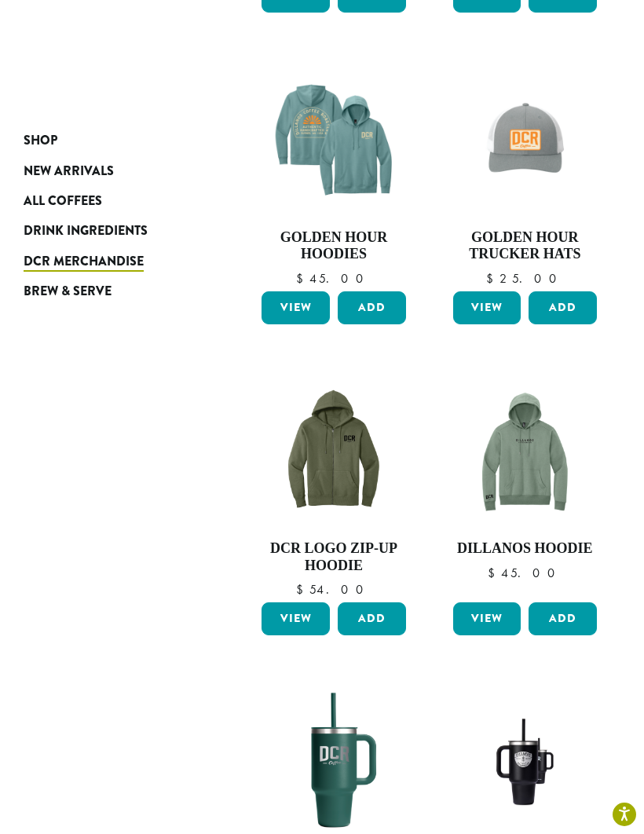
click at [337, 427] on img at bounding box center [334, 452] width 152 height 152
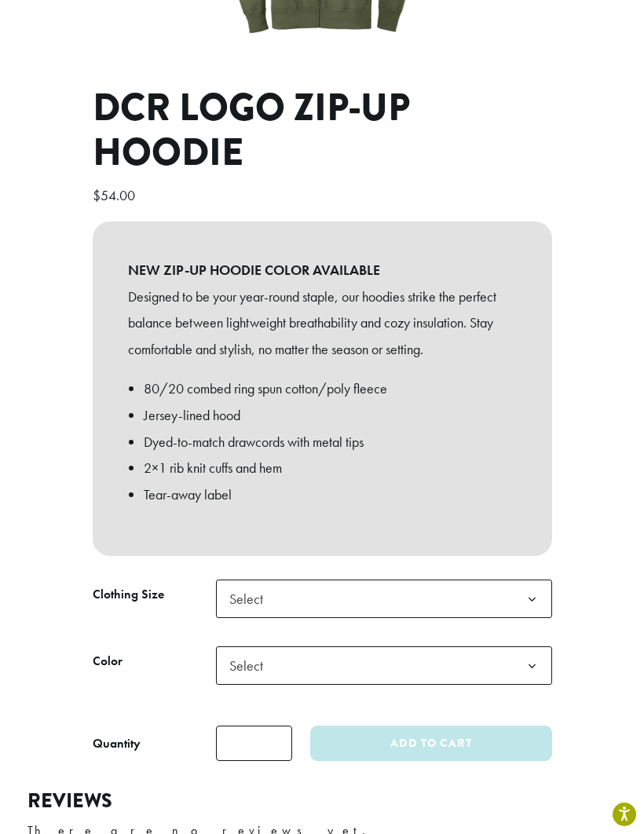
scroll to position [443, 0]
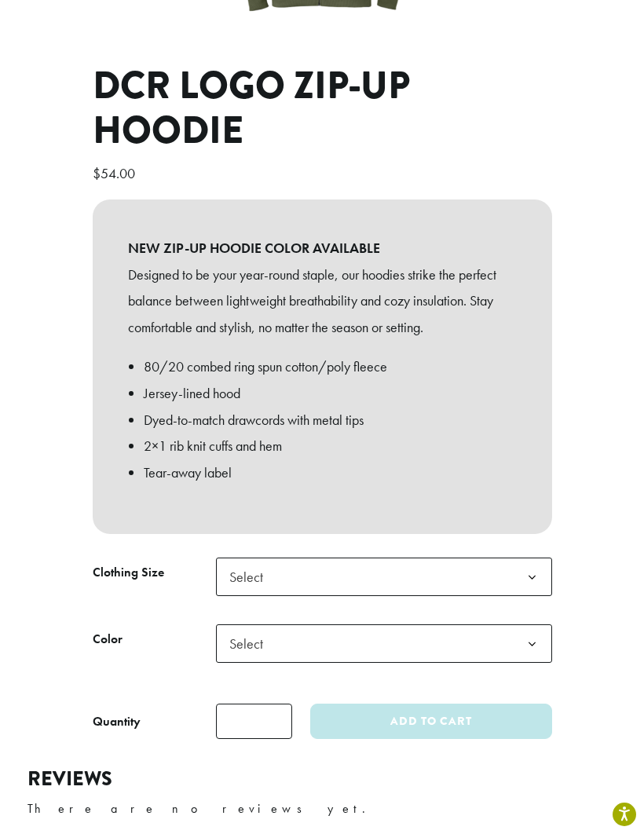
click at [535, 561] on b at bounding box center [532, 577] width 38 height 38
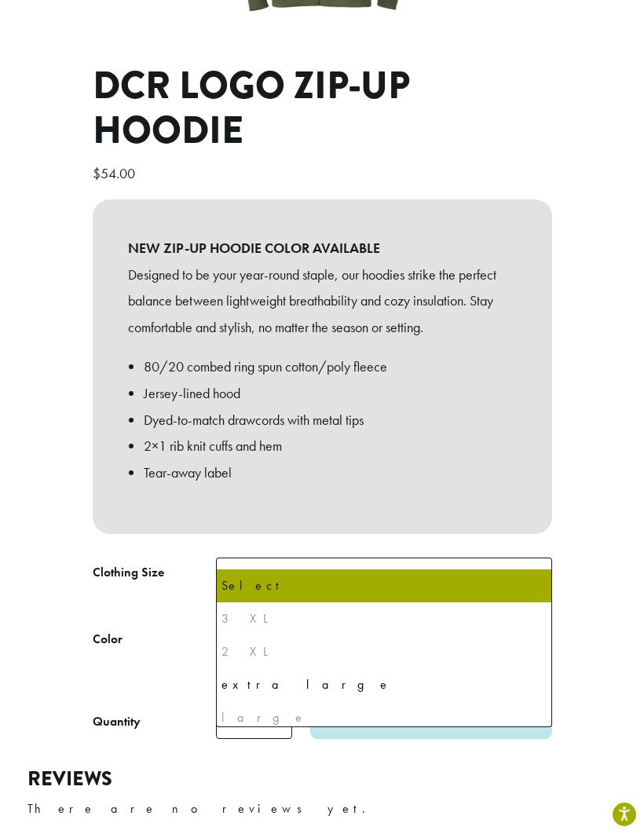
click at [47, 565] on div "**********" at bounding box center [322, 252] width 644 height 999
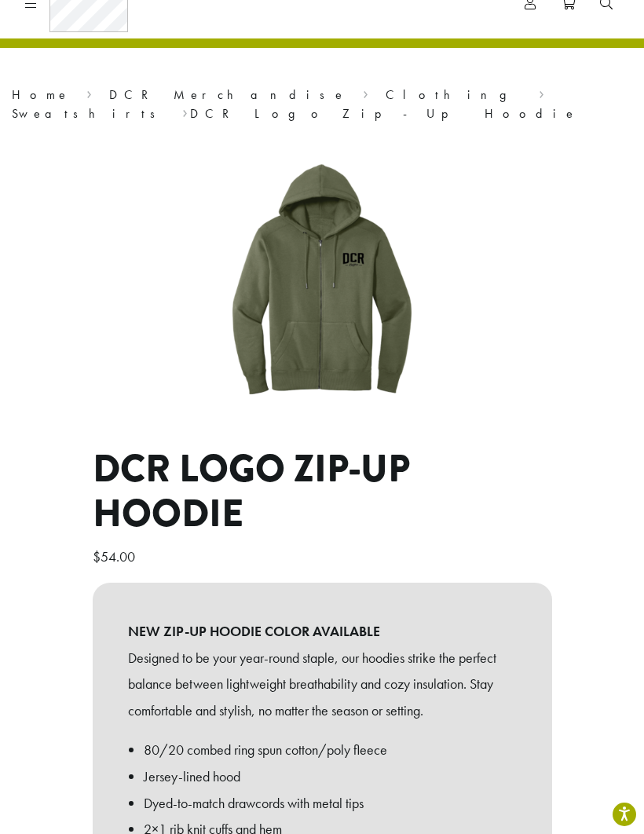
scroll to position [0, 0]
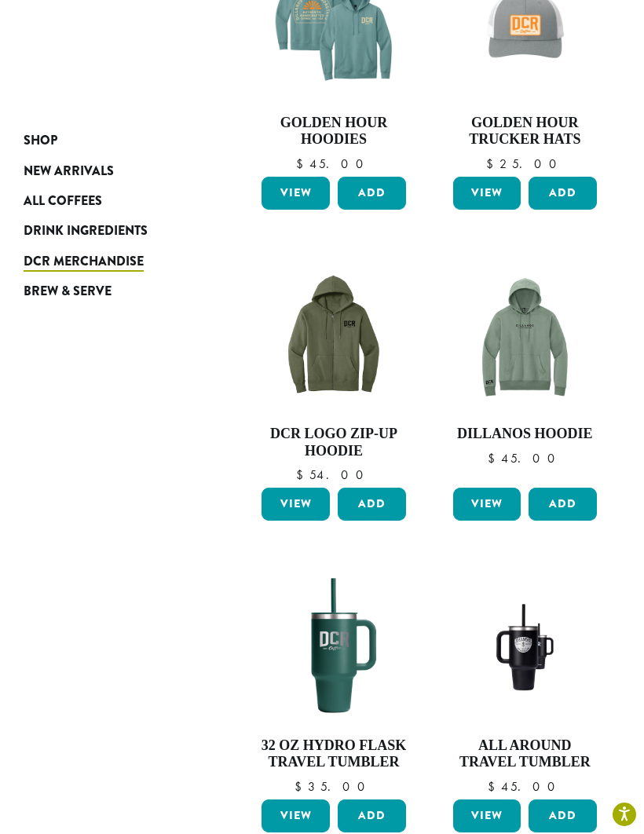
scroll to position [842, 0]
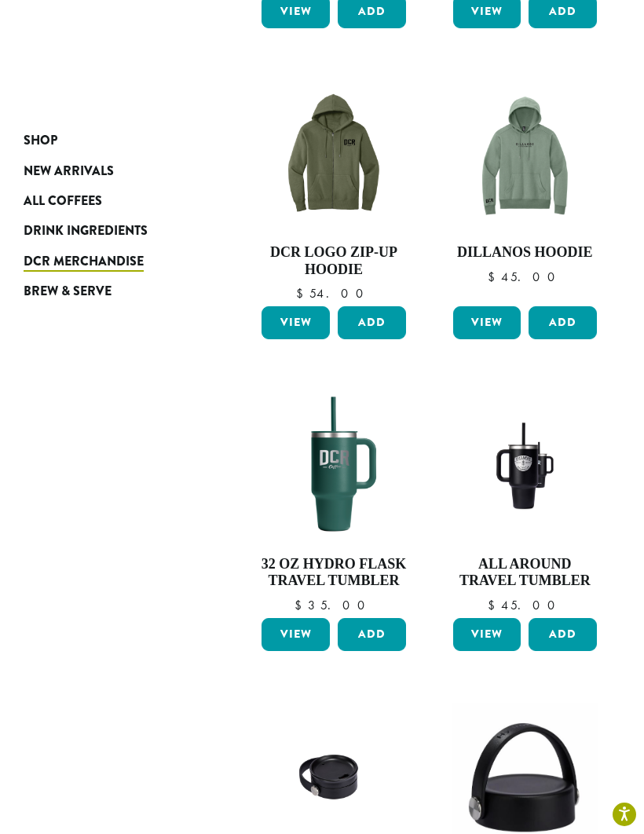
click at [523, 104] on img at bounding box center [525, 156] width 152 height 152
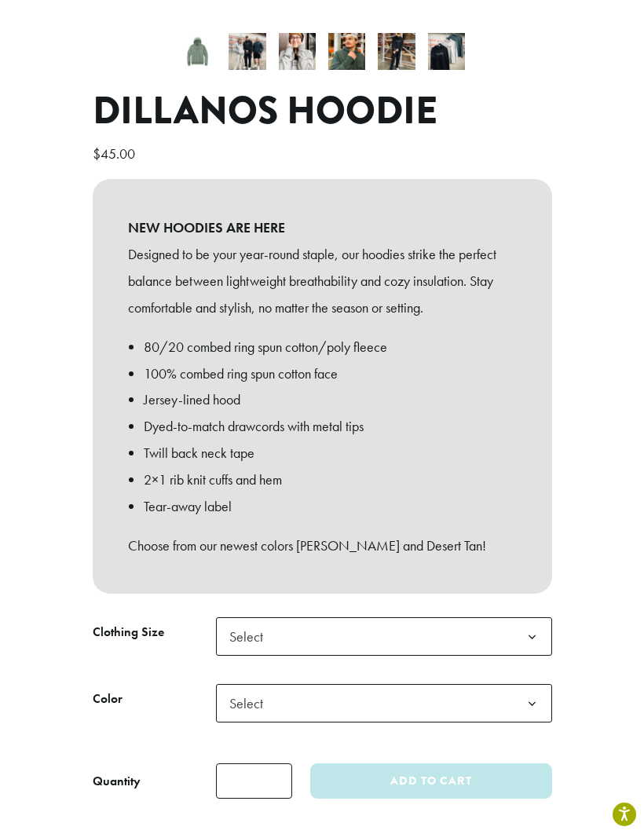
scroll to position [480, 0]
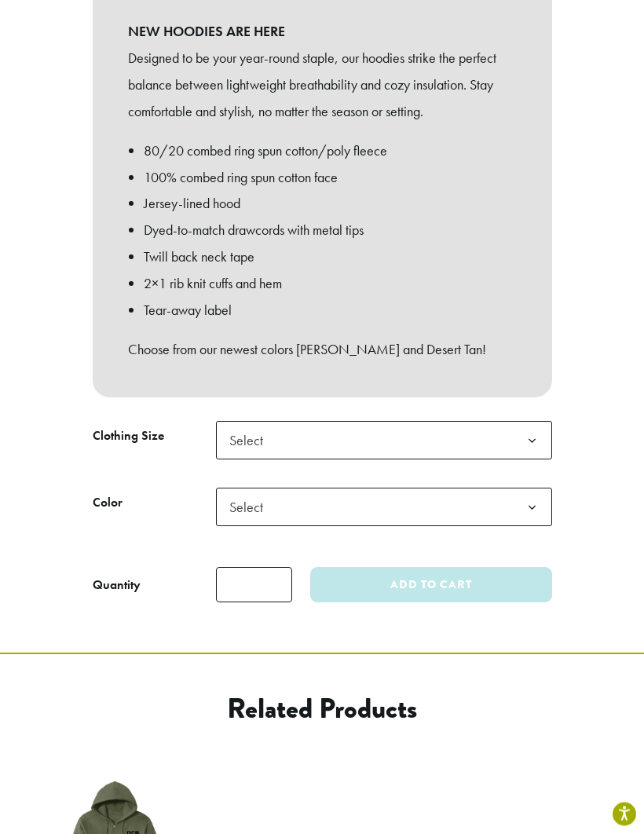
click at [536, 422] on b at bounding box center [532, 441] width 38 height 38
click at [536, 488] on b at bounding box center [532, 507] width 38 height 38
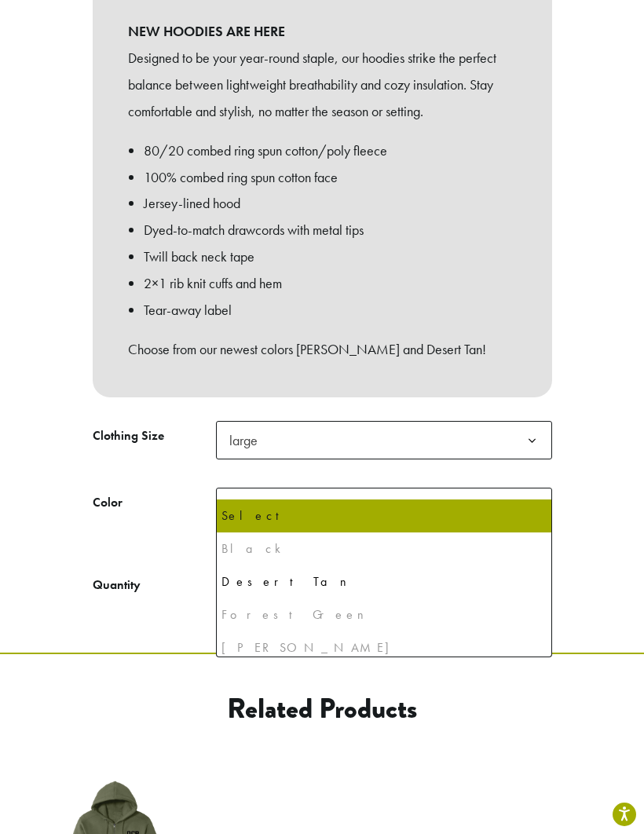
scroll to position [0, 0]
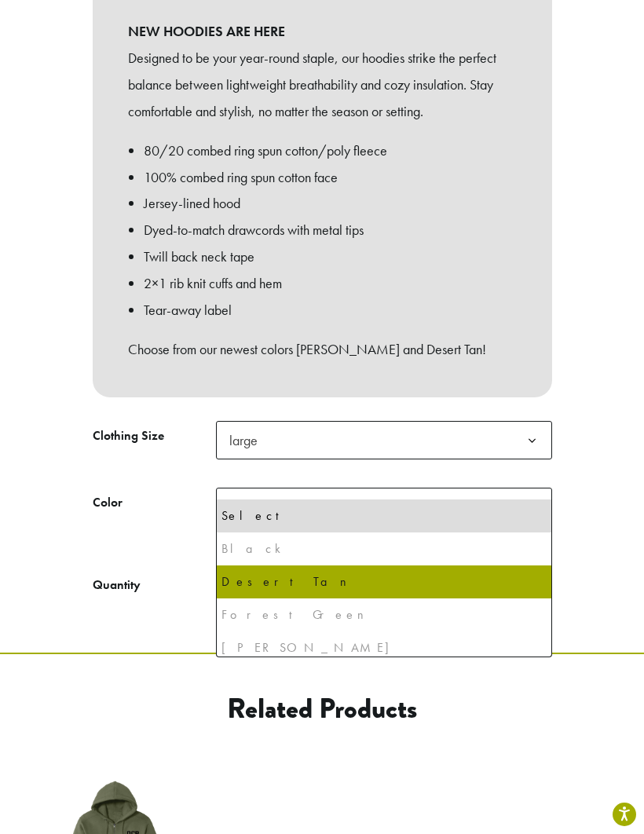
select select "*****"
select select "**********"
